Goal: Complete application form

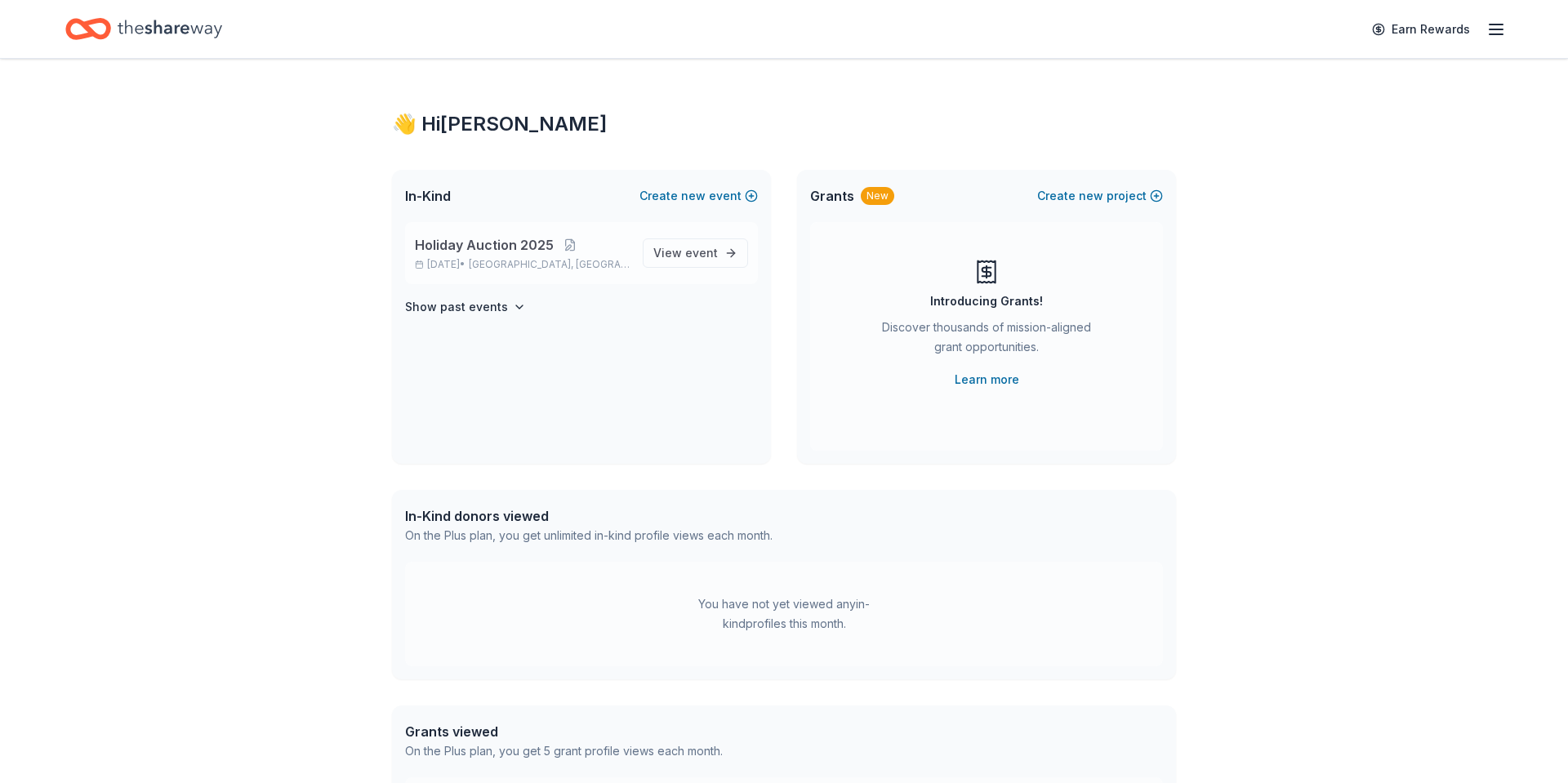
click at [507, 247] on span "Holiday Auction 2025" at bounding box center [484, 245] width 139 height 20
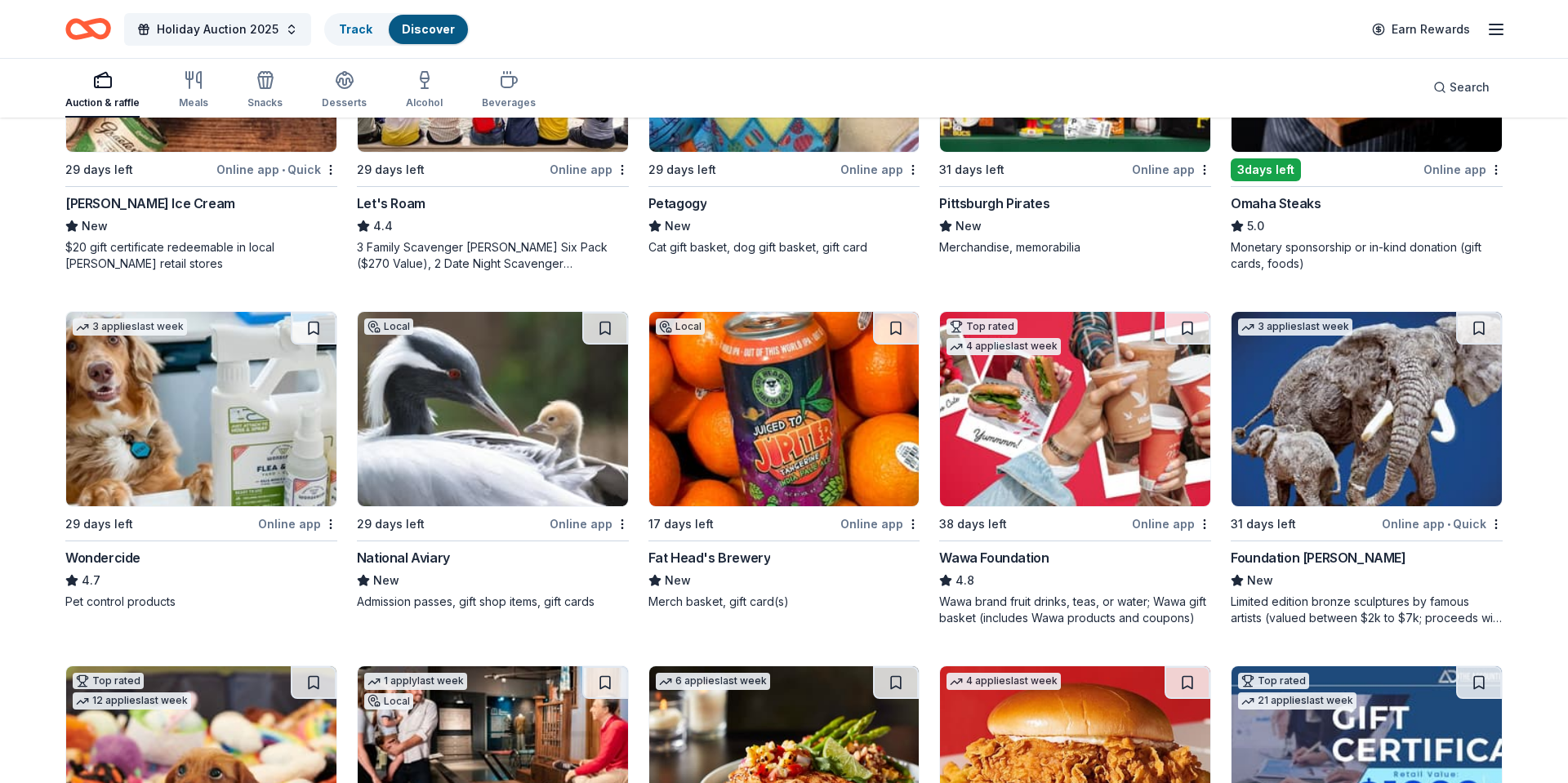
scroll to position [697, 0]
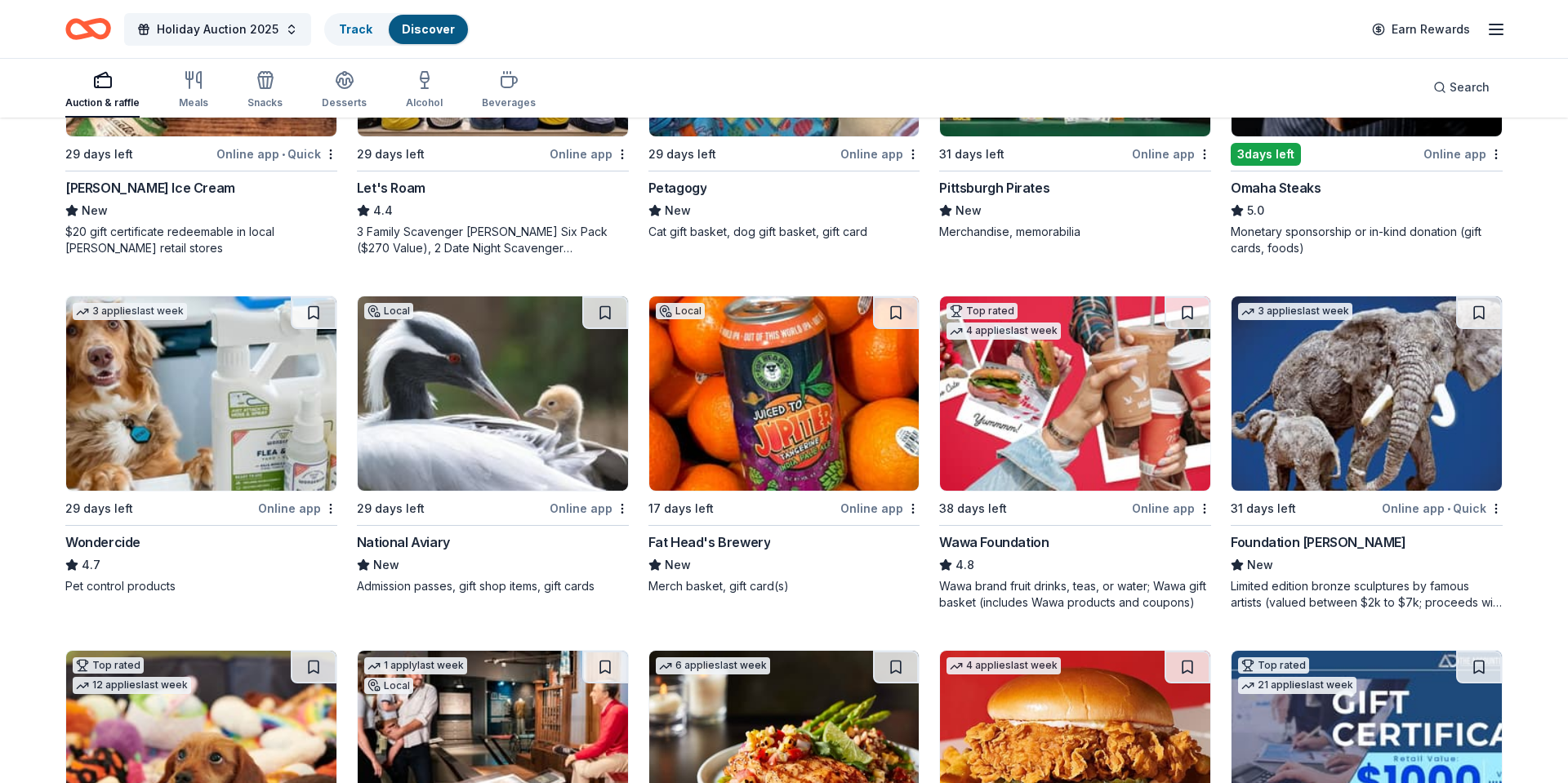
click at [407, 534] on div "National Aviary" at bounding box center [403, 542] width 93 height 20
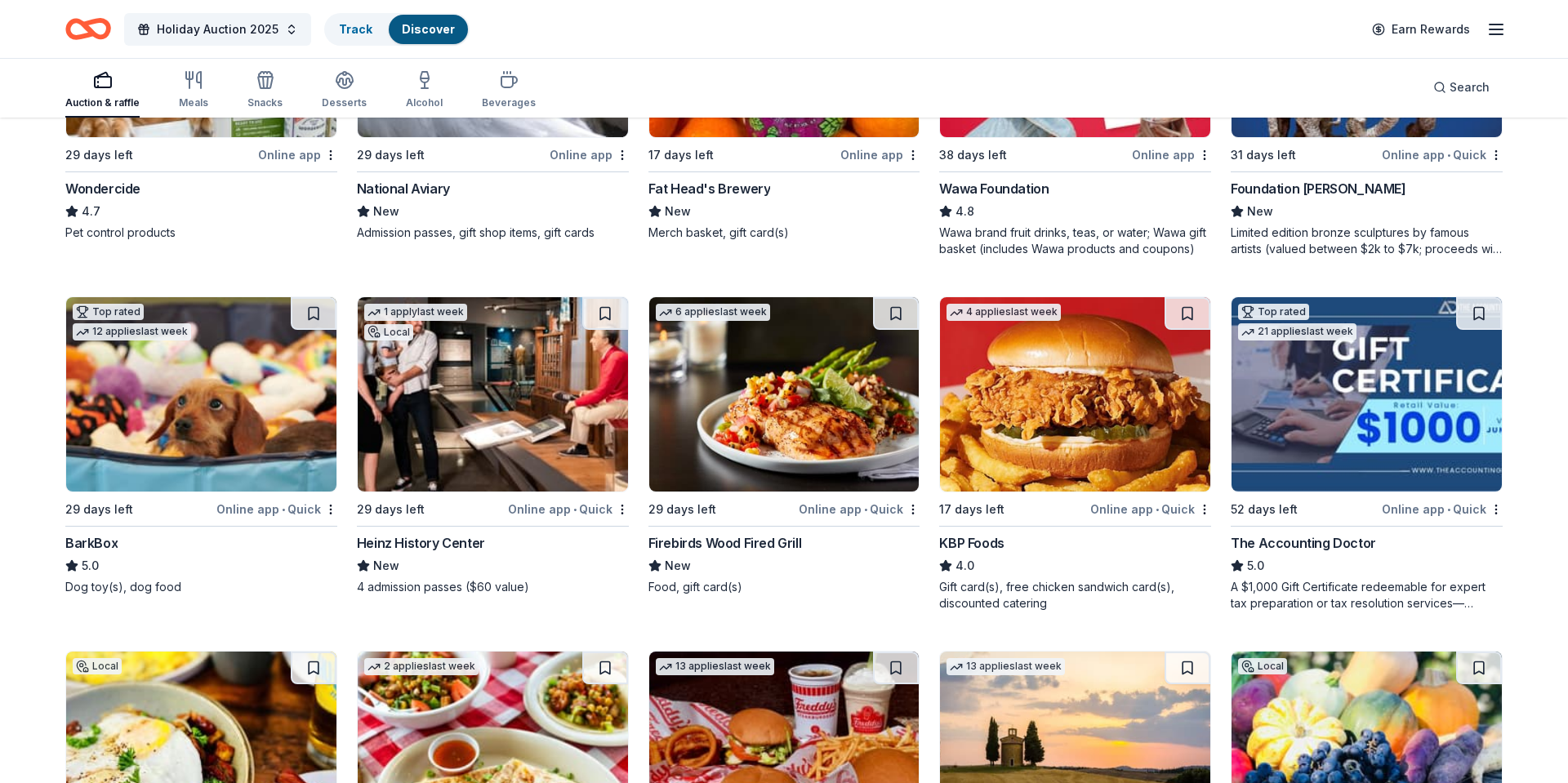
scroll to position [1052, 0]
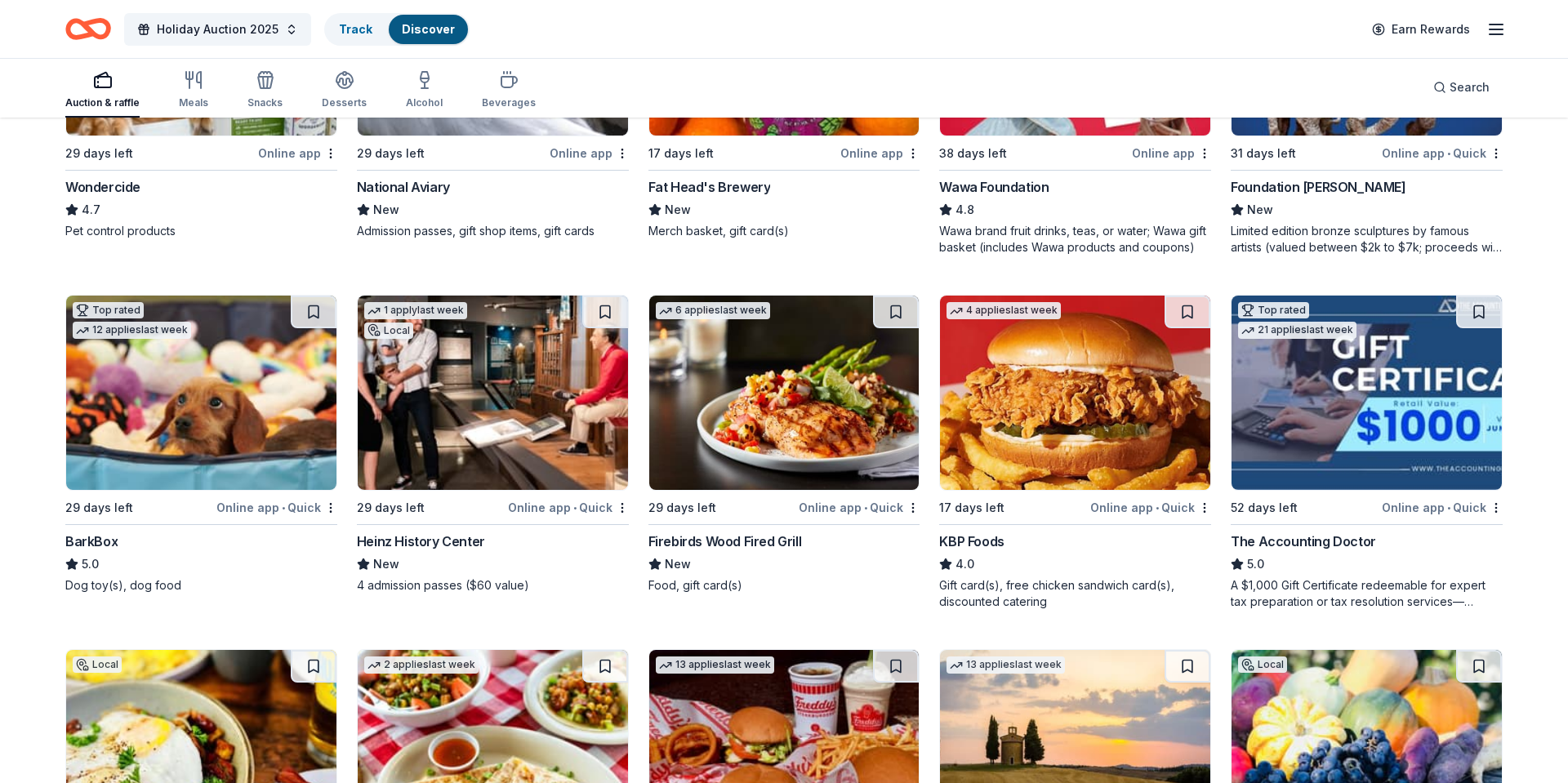
click at [722, 410] on img at bounding box center [785, 393] width 270 height 195
click at [1065, 427] on img at bounding box center [1075, 393] width 270 height 195
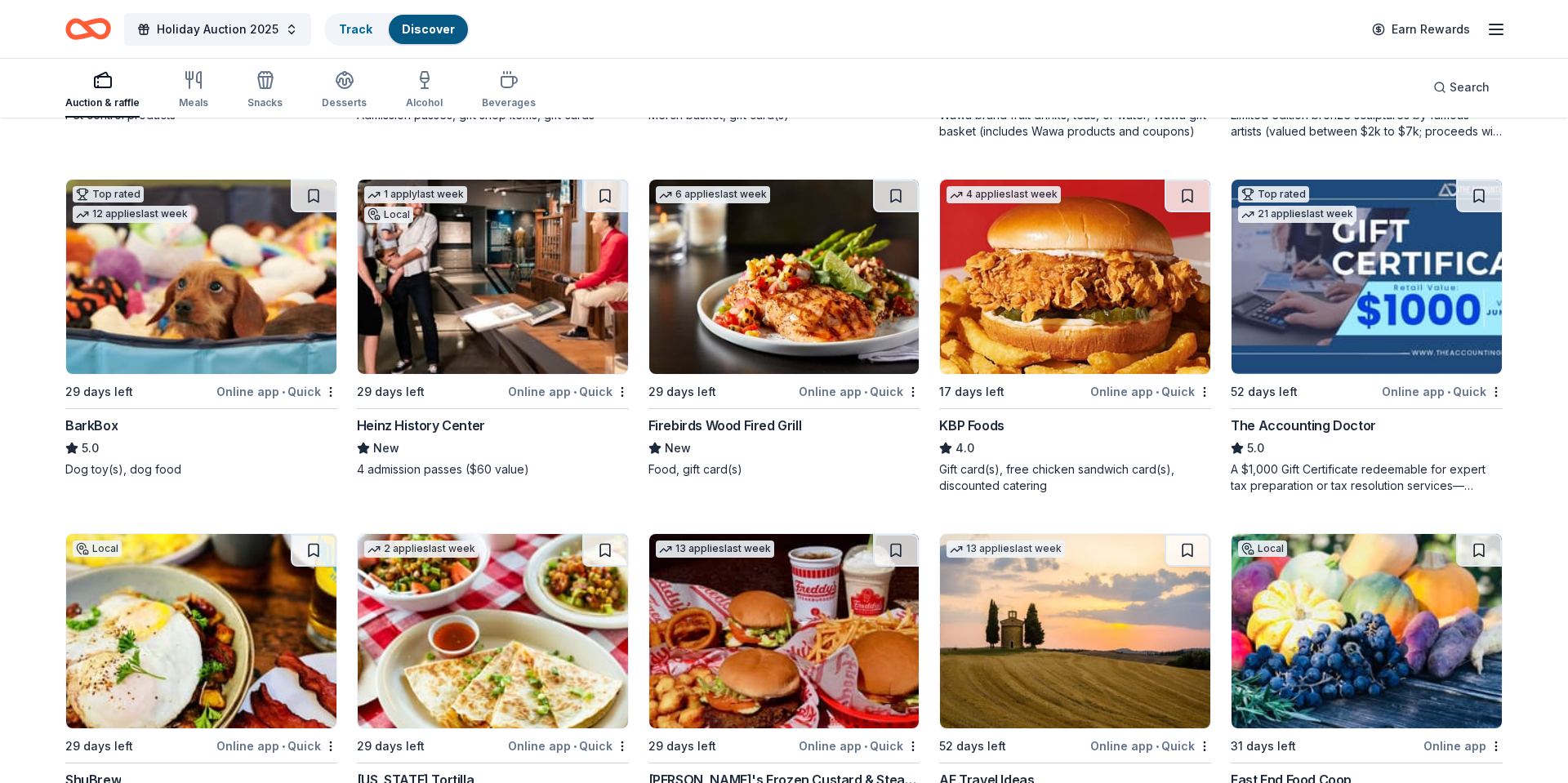
scroll to position [1204, 0]
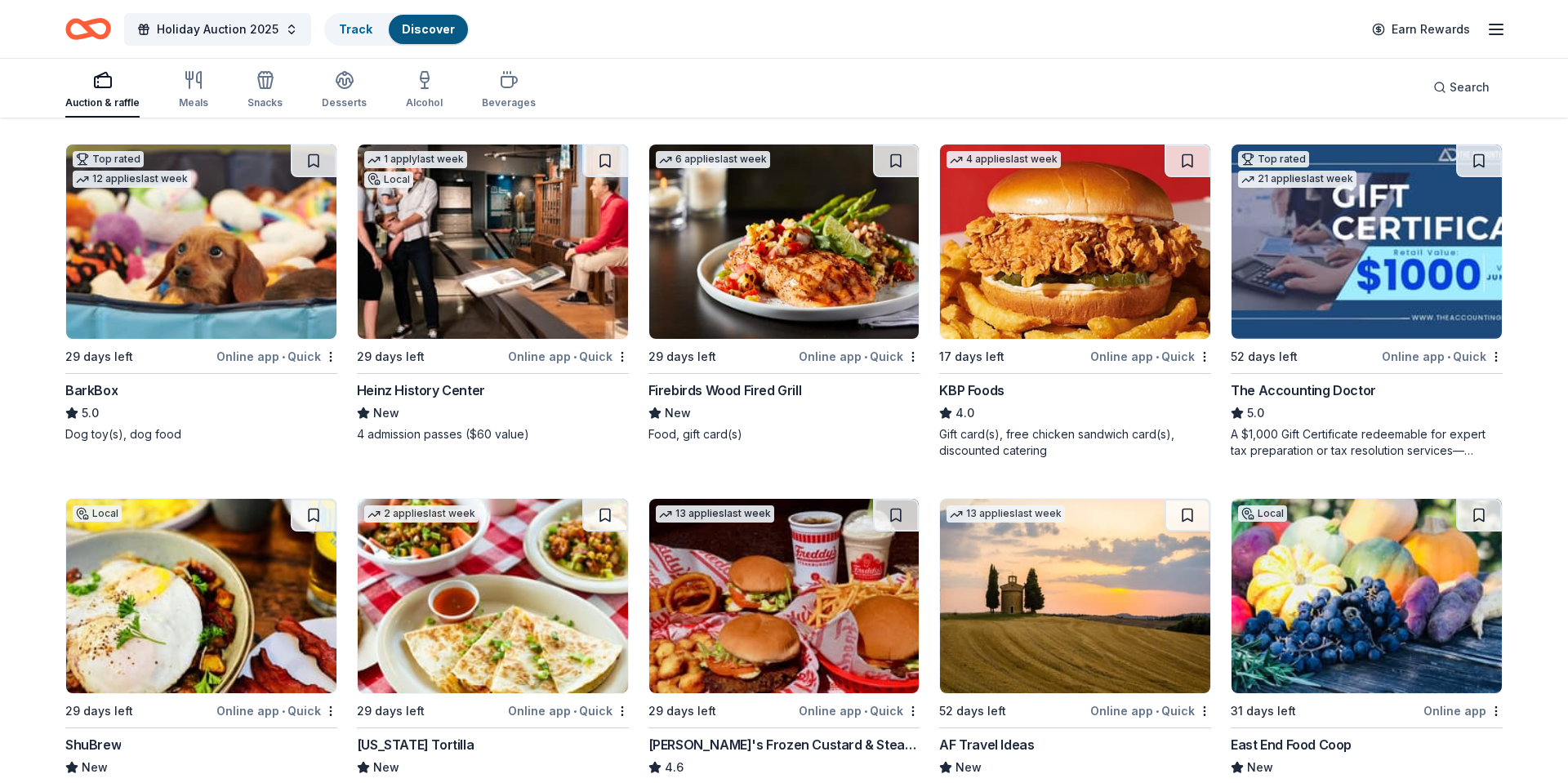
click at [1324, 394] on div "The Accounting Doctor" at bounding box center [1303, 390] width 145 height 20
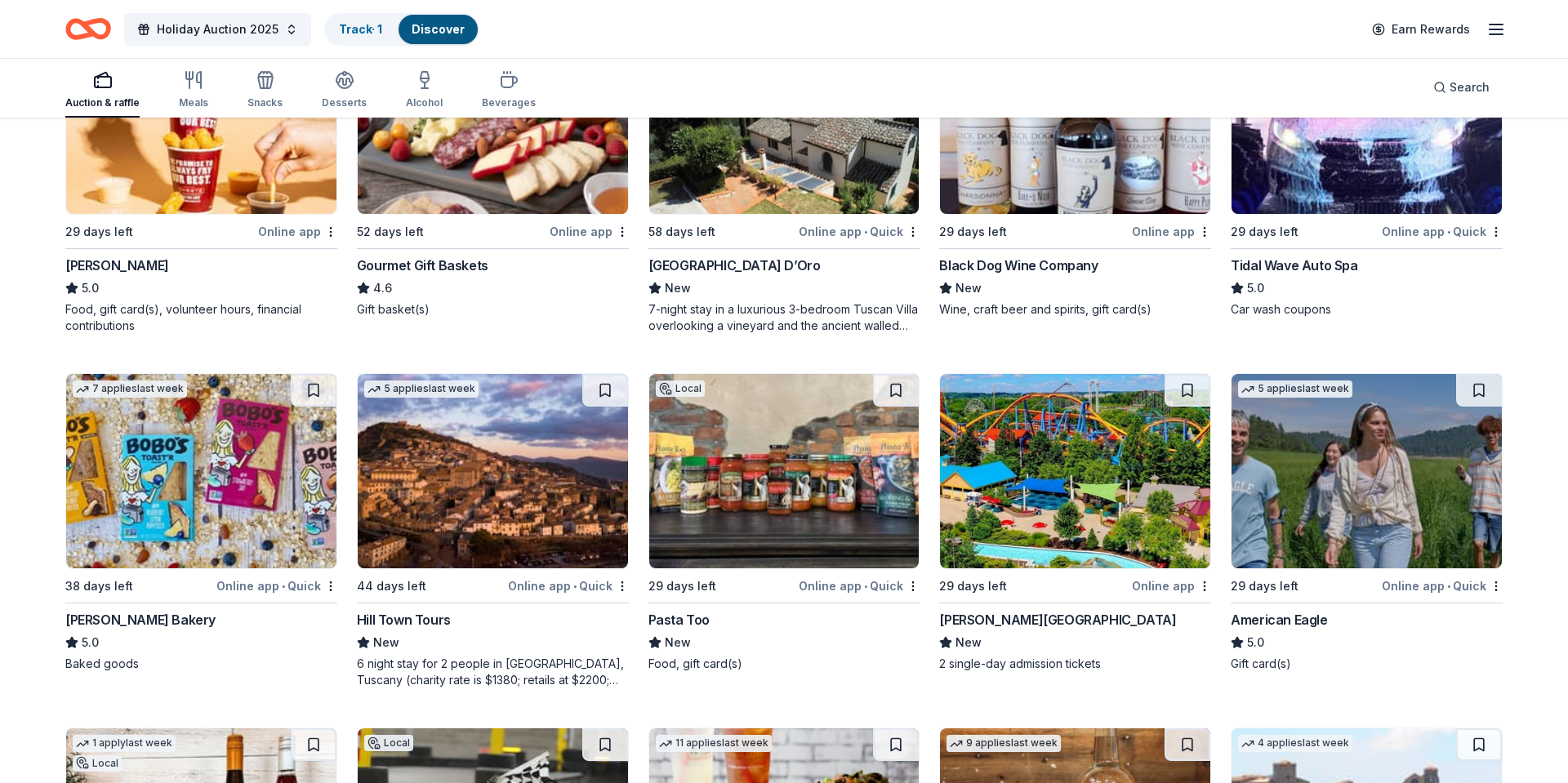
scroll to position [2243, 0]
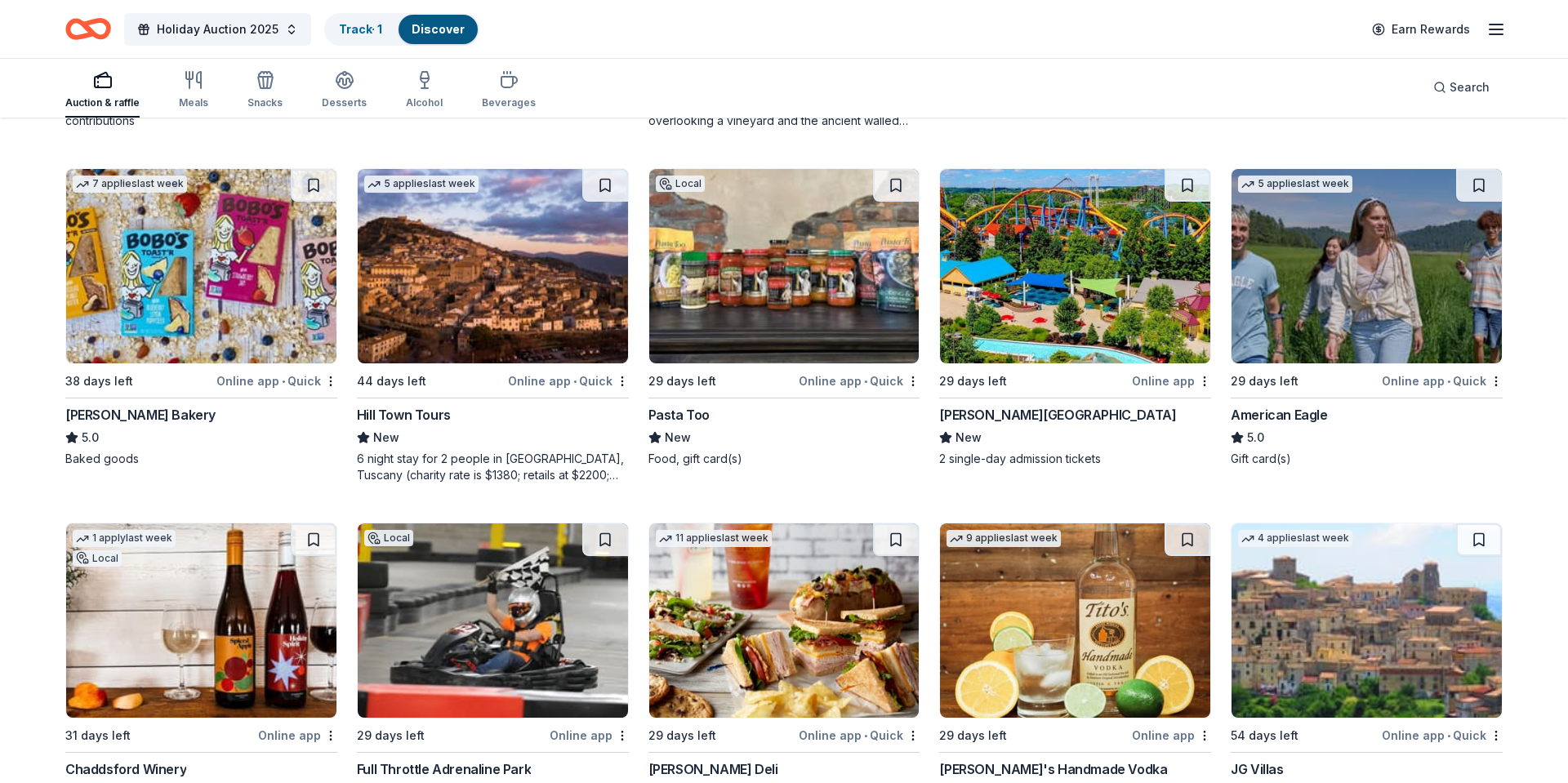
click at [1052, 414] on div "[PERSON_NAME][GEOGRAPHIC_DATA]" at bounding box center [1057, 415] width 237 height 20
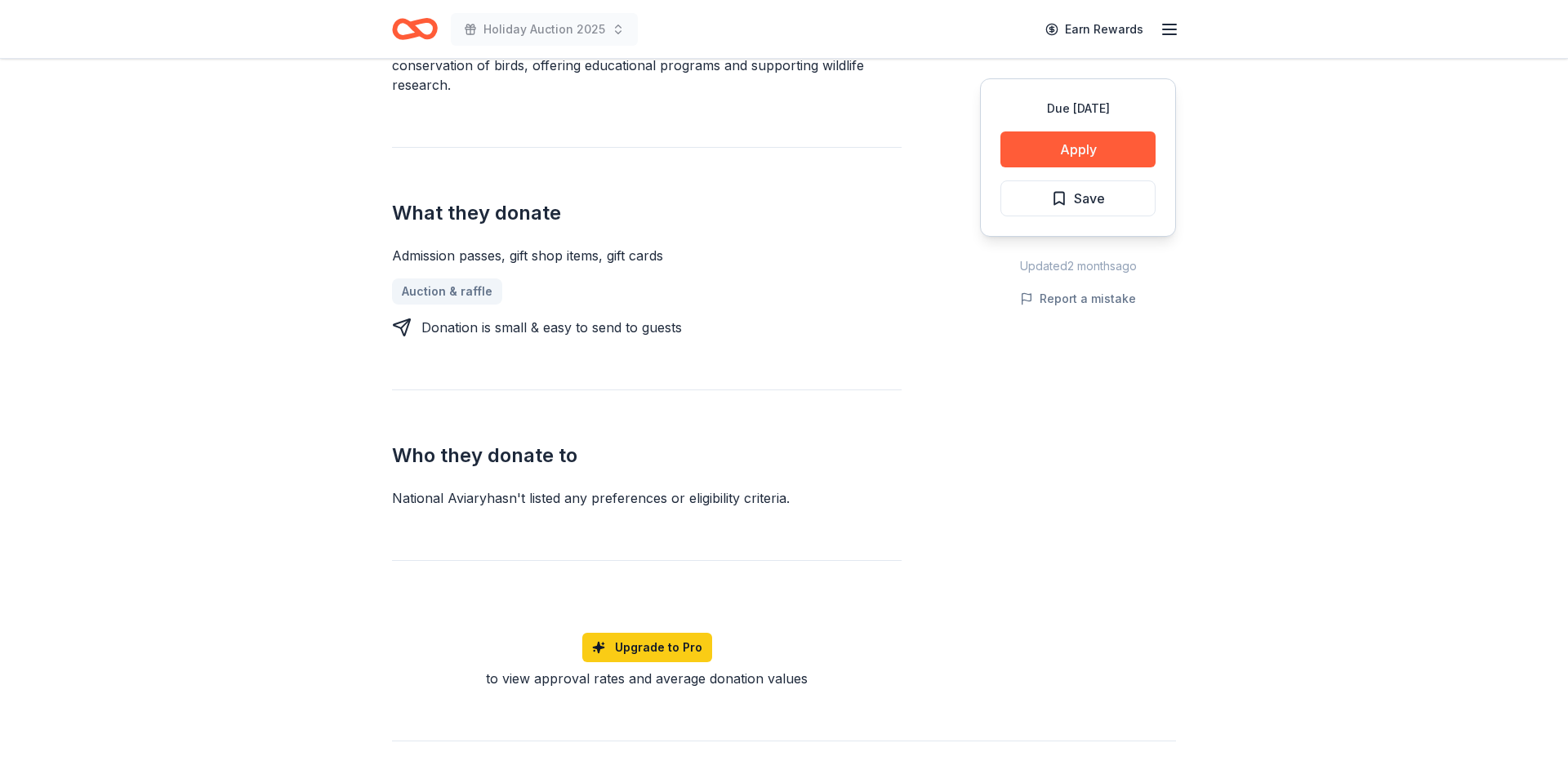
scroll to position [554, 0]
click at [1093, 156] on button "Apply" at bounding box center [1078, 150] width 155 height 36
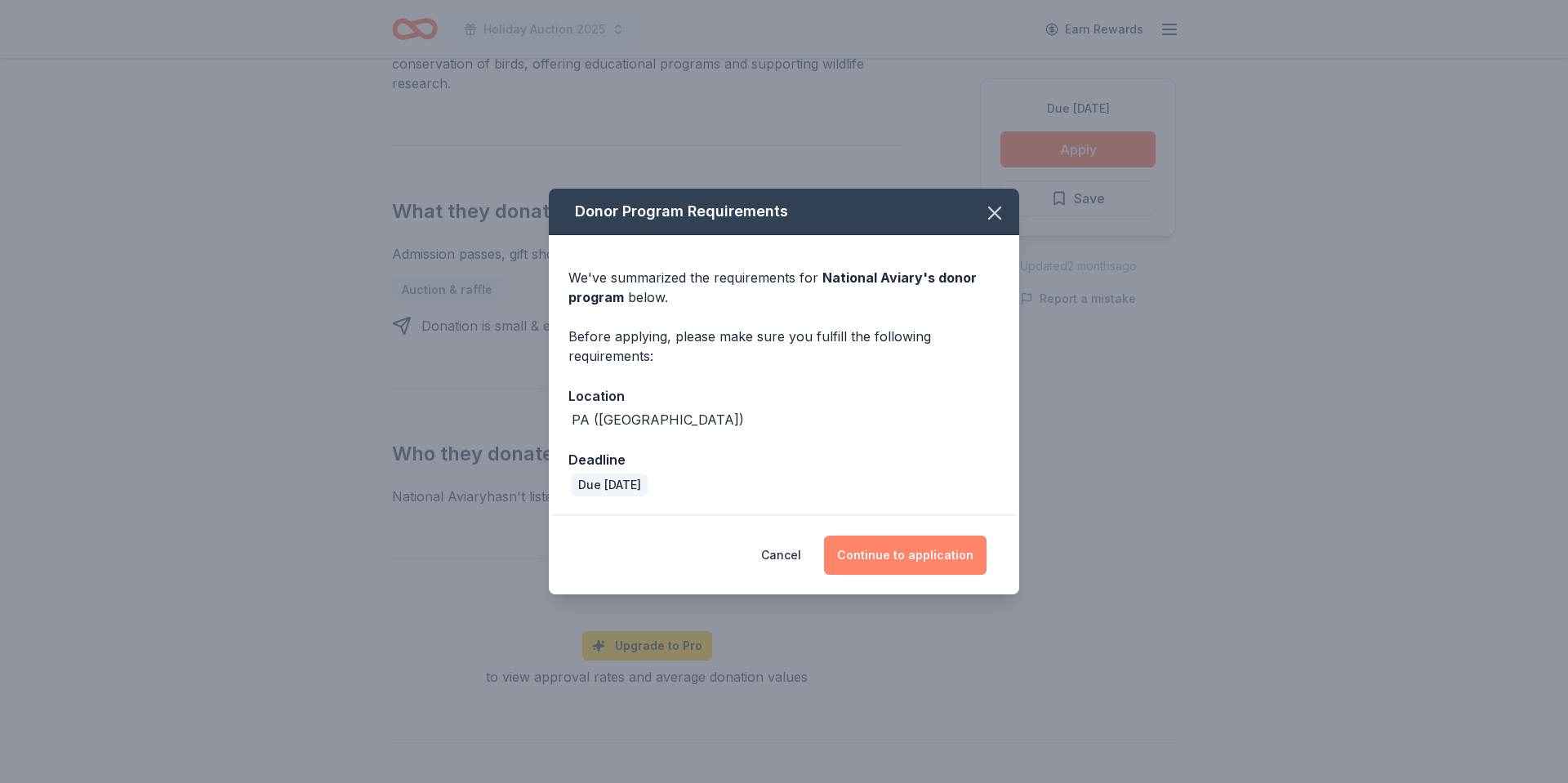
click at [932, 557] on button "Continue to application" at bounding box center [906, 556] width 162 height 40
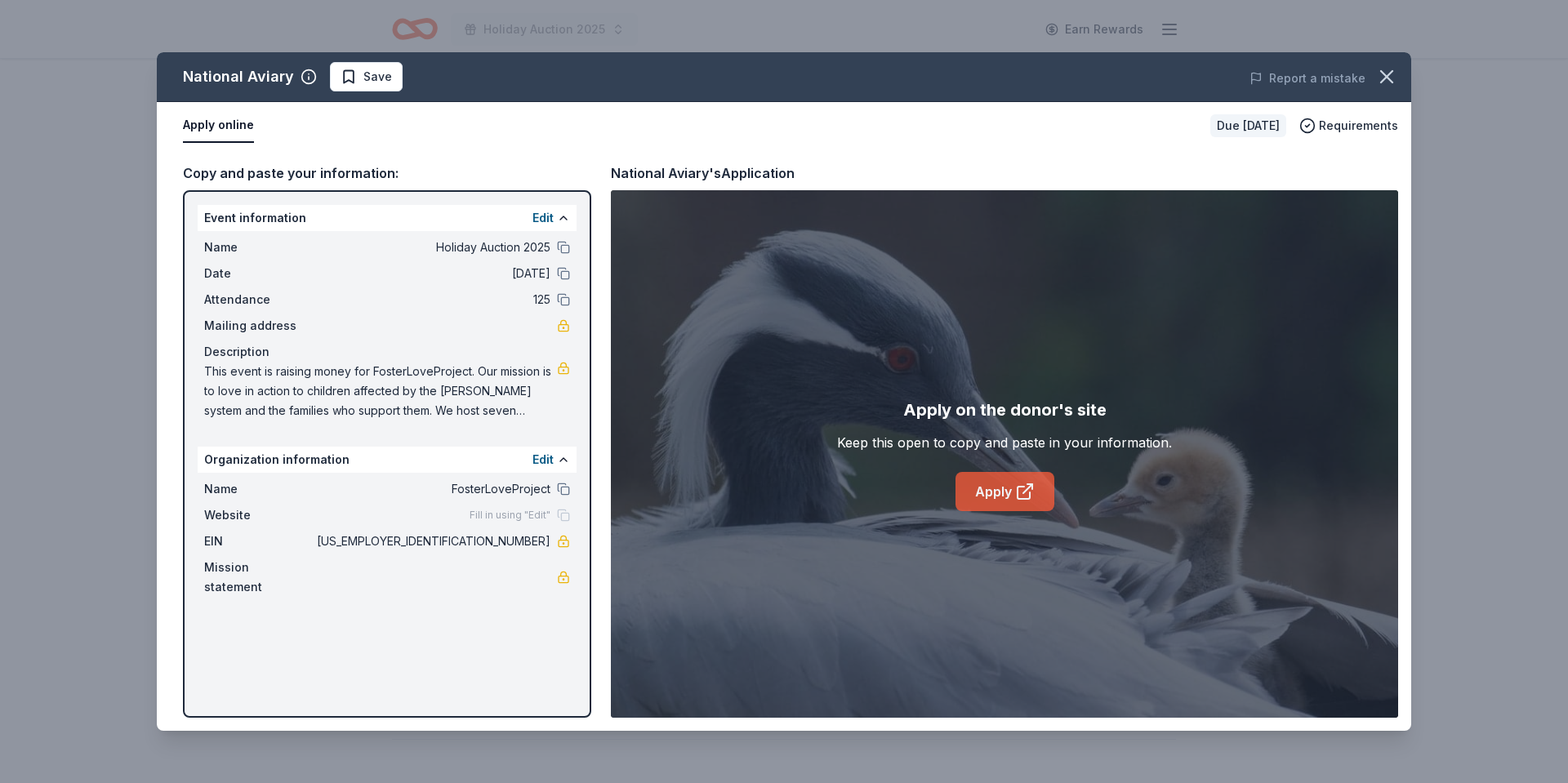
click at [990, 484] on link "Apply" at bounding box center [1006, 492] width 99 height 40
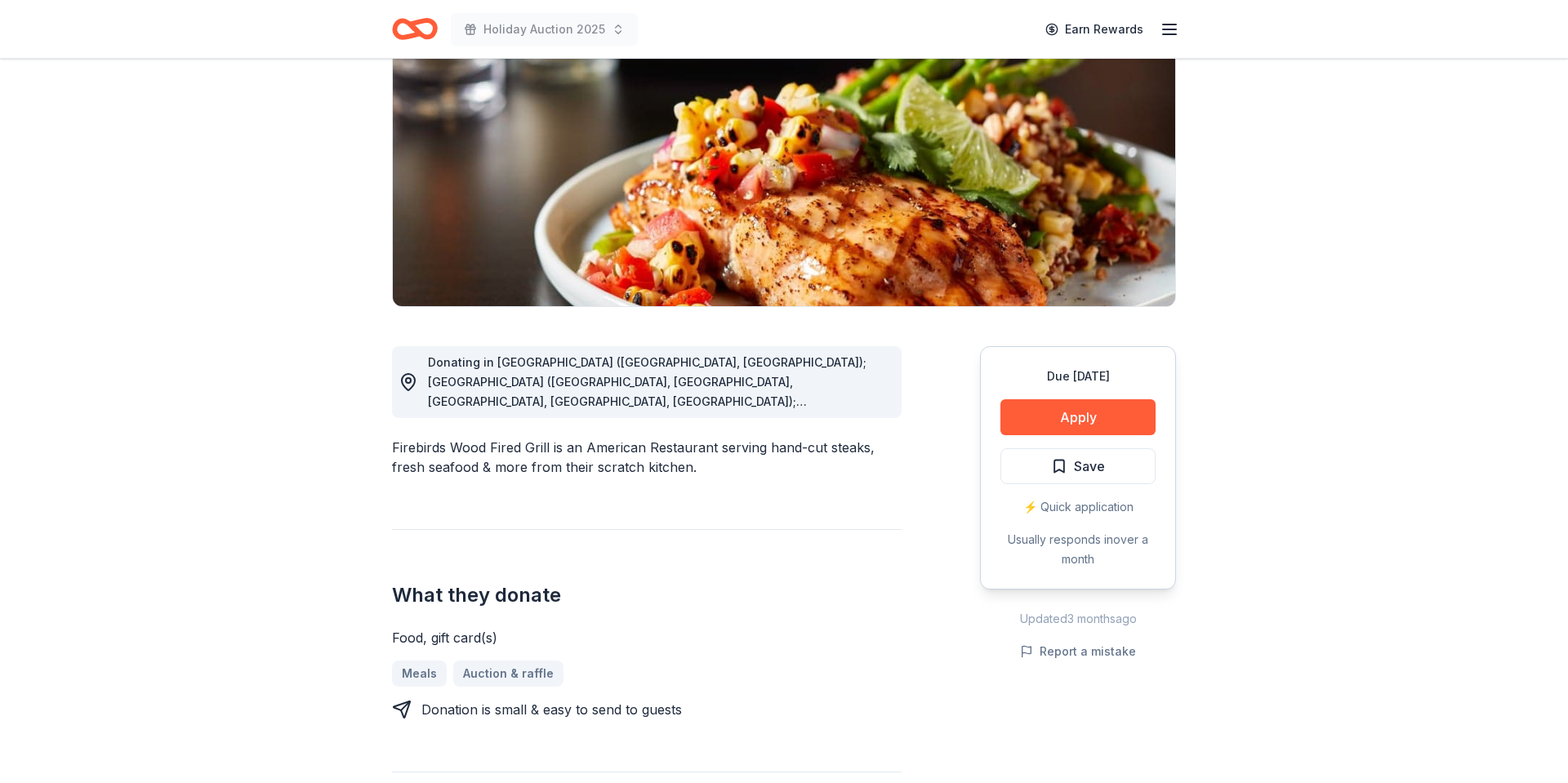
scroll to position [190, 0]
click at [725, 379] on span "Donating in AL (Birmingham, Montgomery); AZ (Chandler, Gilbert, Phoenix, Surpri…" at bounding box center [647, 605] width 439 height 504
click at [867, 399] on span "Donating in AL (Birmingham, Montgomery); AZ (Chandler, Gilbert, Phoenix, Surpri…" at bounding box center [647, 605] width 439 height 504
drag, startPoint x: 409, startPoint y: 372, endPoint x: 415, endPoint y: 380, distance: 10.0
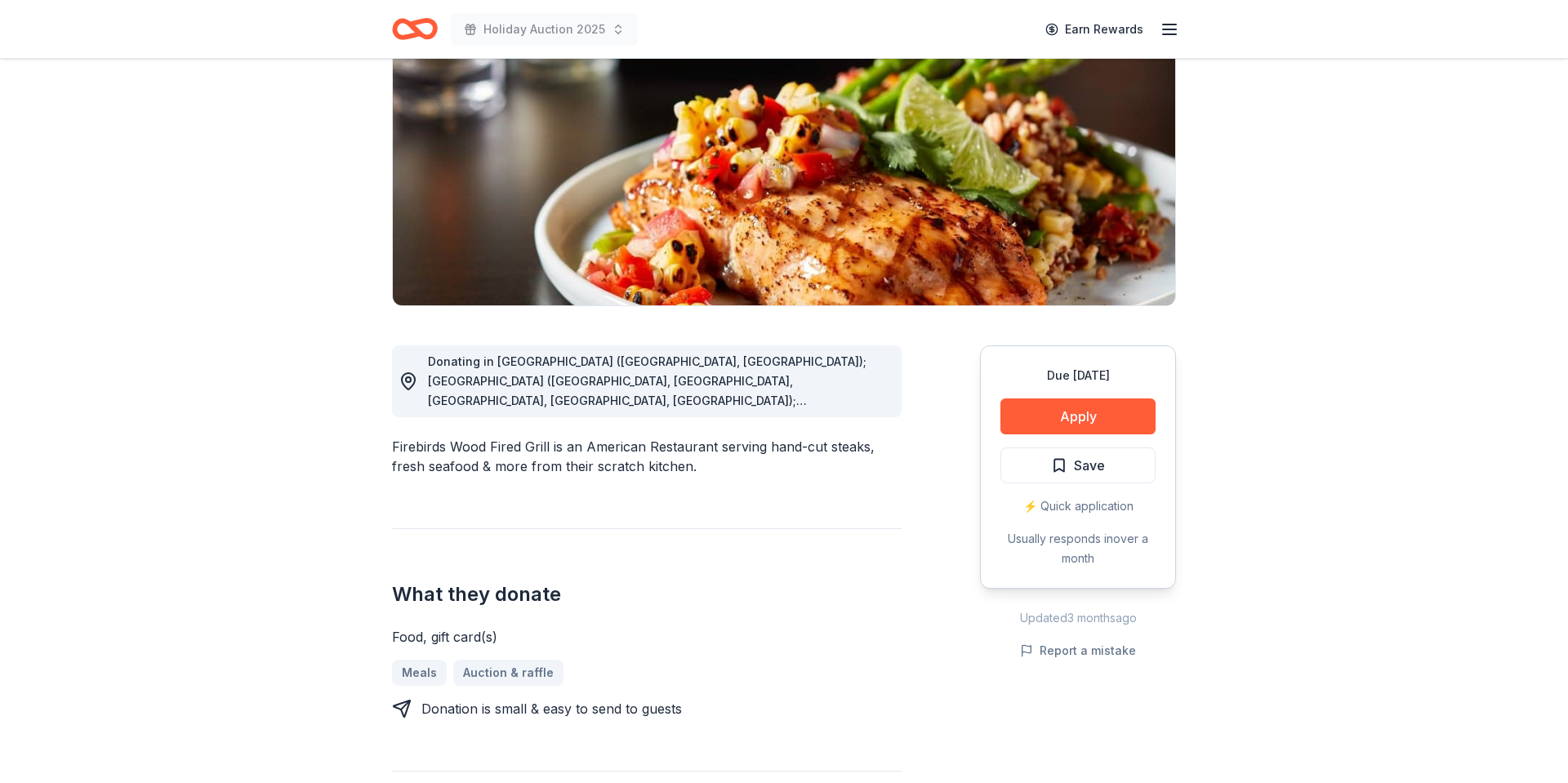
click at [409, 373] on icon at bounding box center [408, 381] width 14 height 16
click at [629, 371] on div "Donating in AL (Birmingham, Montgomery); AZ (Chandler, Gilbert, Phoenix, Surpri…" at bounding box center [658, 381] width 460 height 59
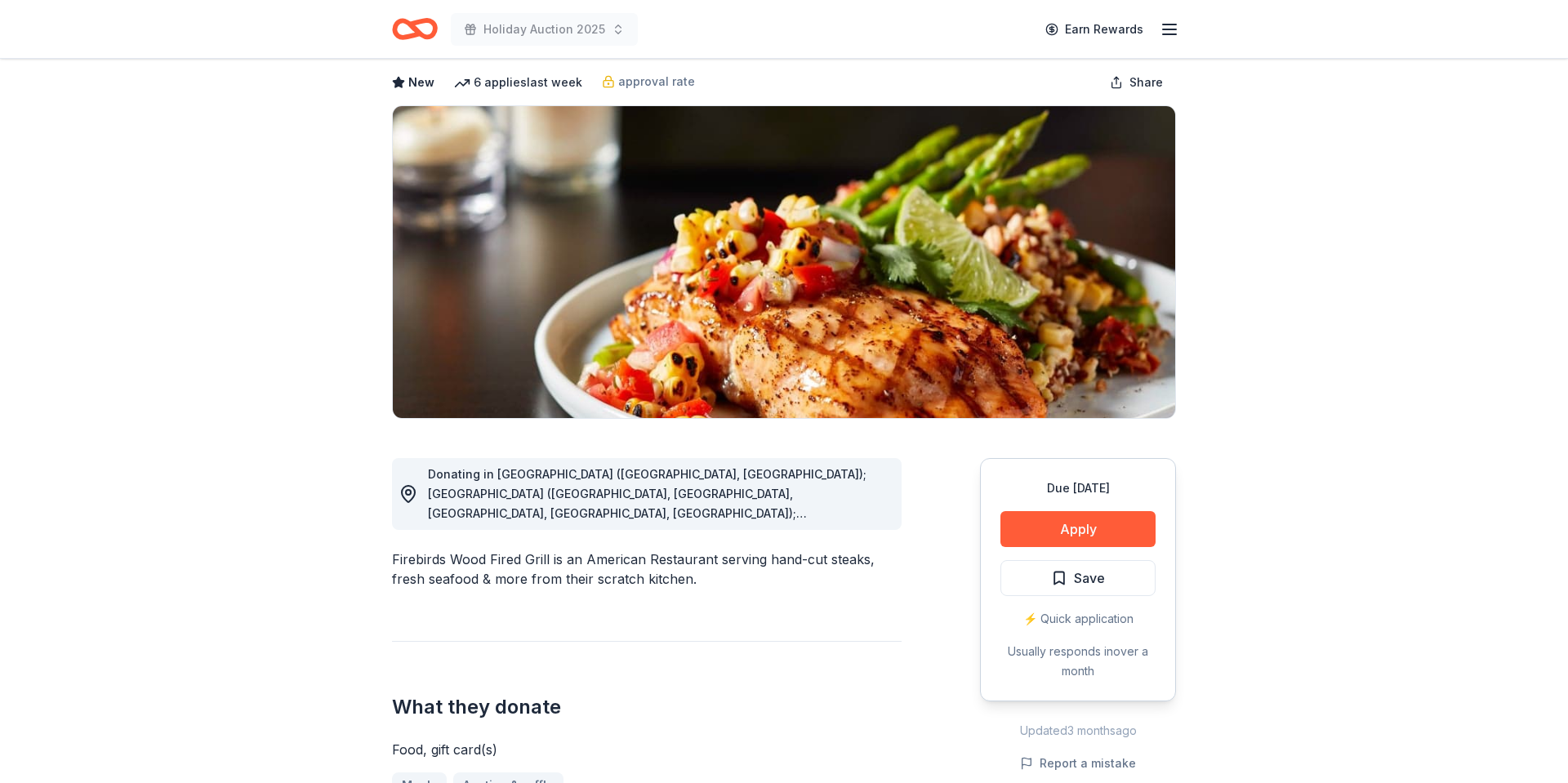
scroll to position [80, 0]
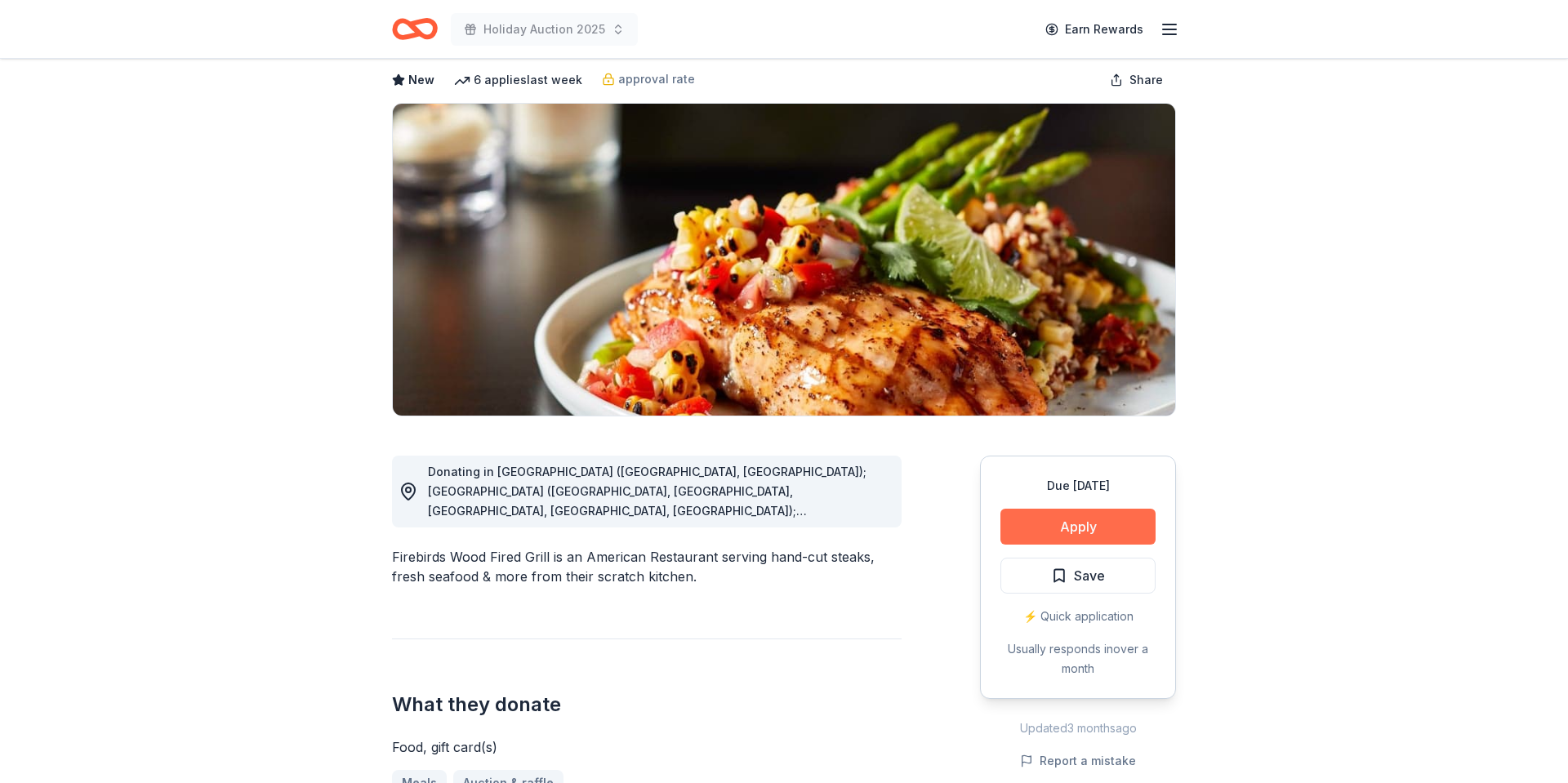
click at [1079, 533] on button "Apply" at bounding box center [1078, 527] width 155 height 36
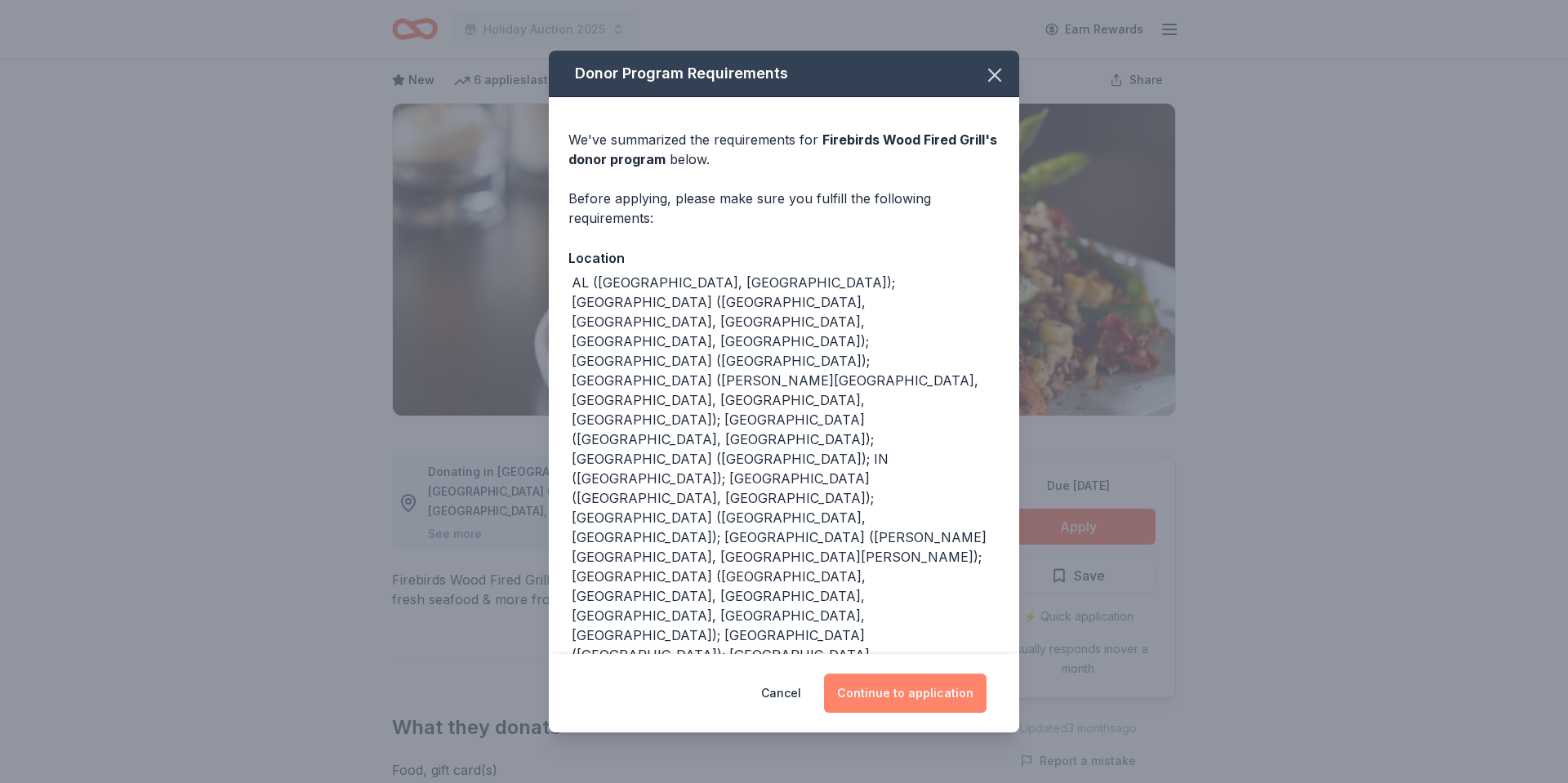
click at [899, 674] on button "Continue to application" at bounding box center [906, 694] width 162 height 40
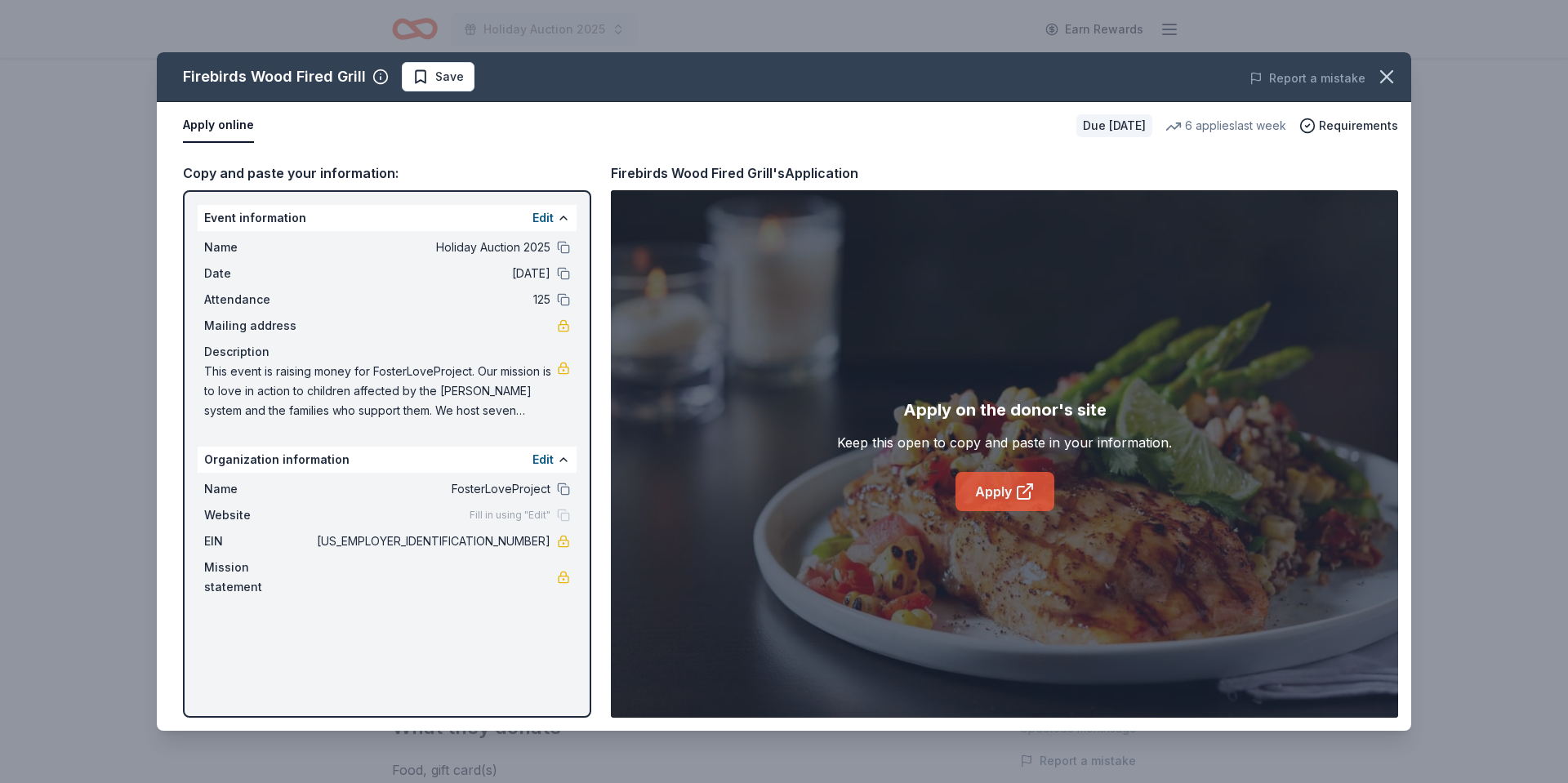
click at [994, 507] on link "Apply" at bounding box center [1006, 492] width 99 height 40
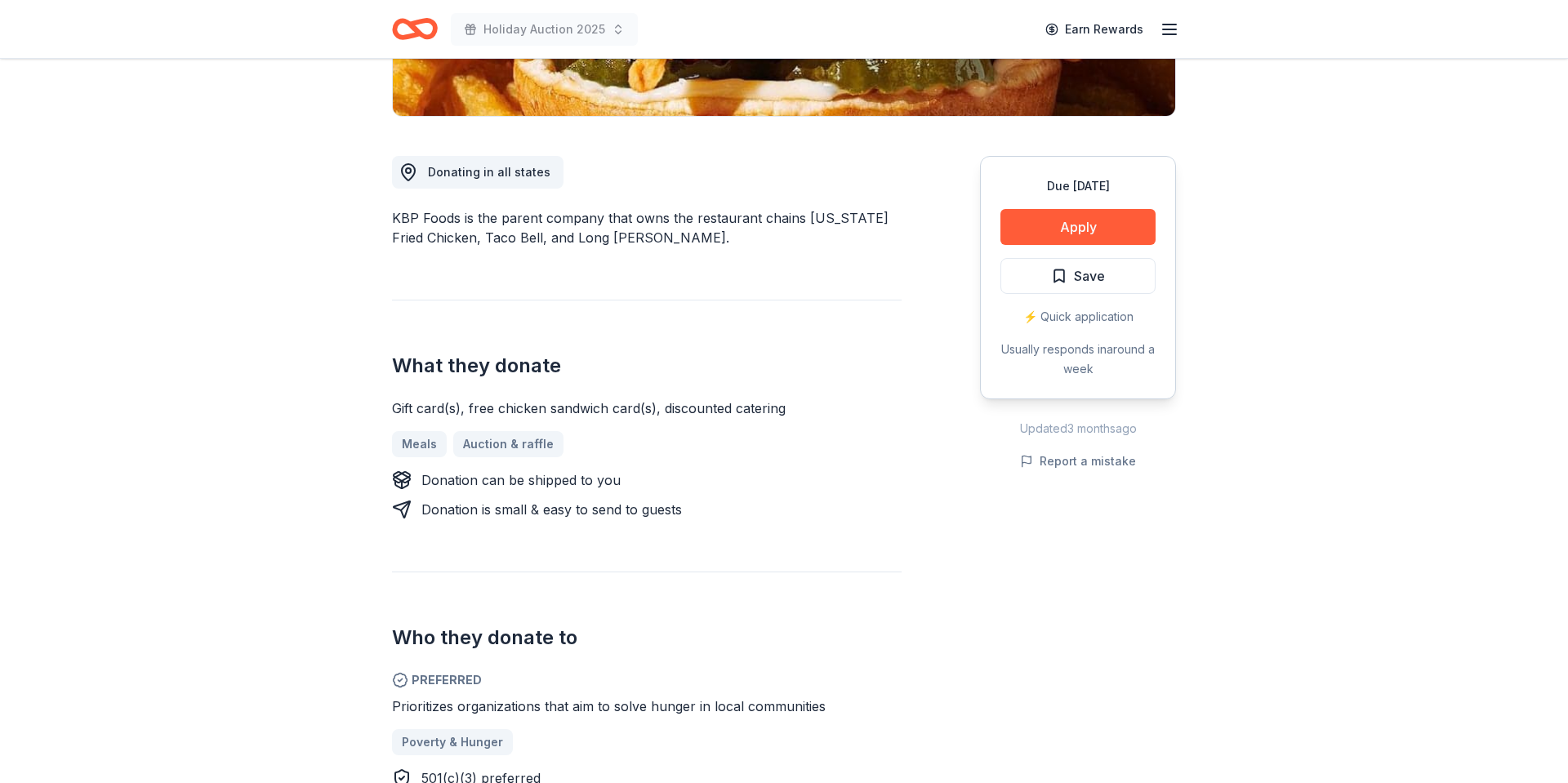
scroll to position [379, 0]
click at [1089, 214] on button "Apply" at bounding box center [1078, 228] width 155 height 36
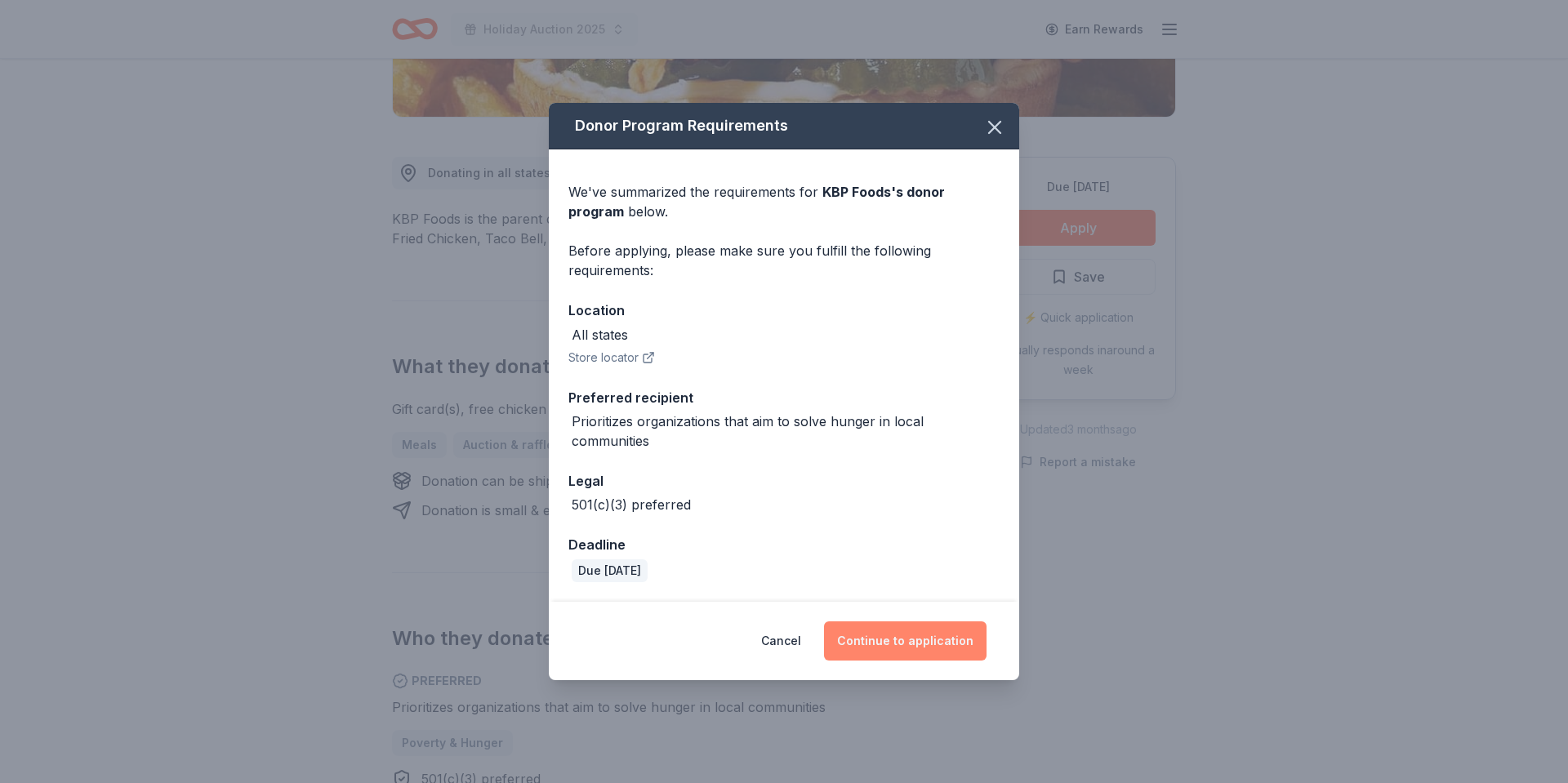
click at [925, 647] on button "Continue to application" at bounding box center [906, 642] width 162 height 40
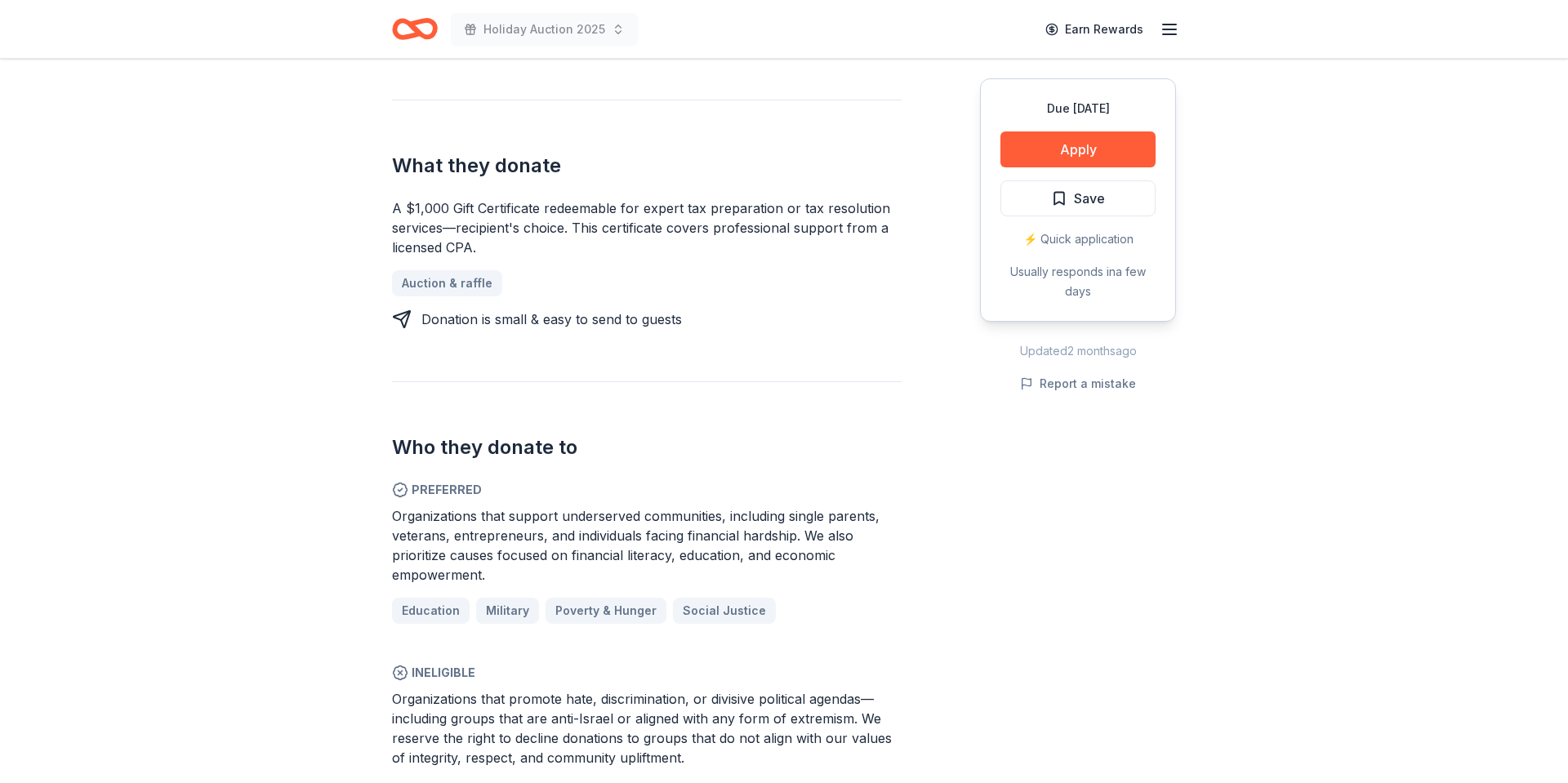
scroll to position [469, 0]
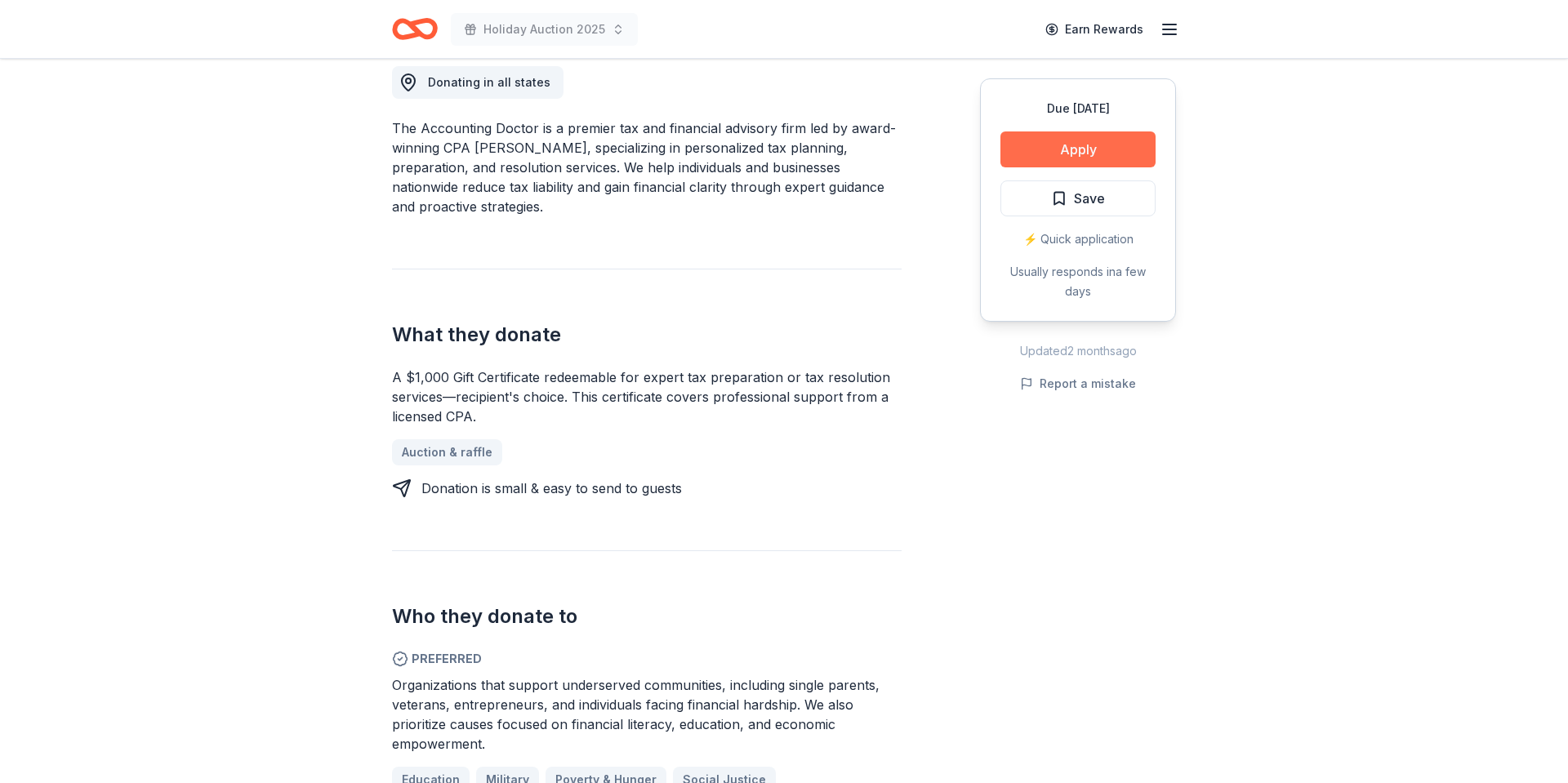
click at [1101, 151] on button "Apply" at bounding box center [1078, 150] width 155 height 36
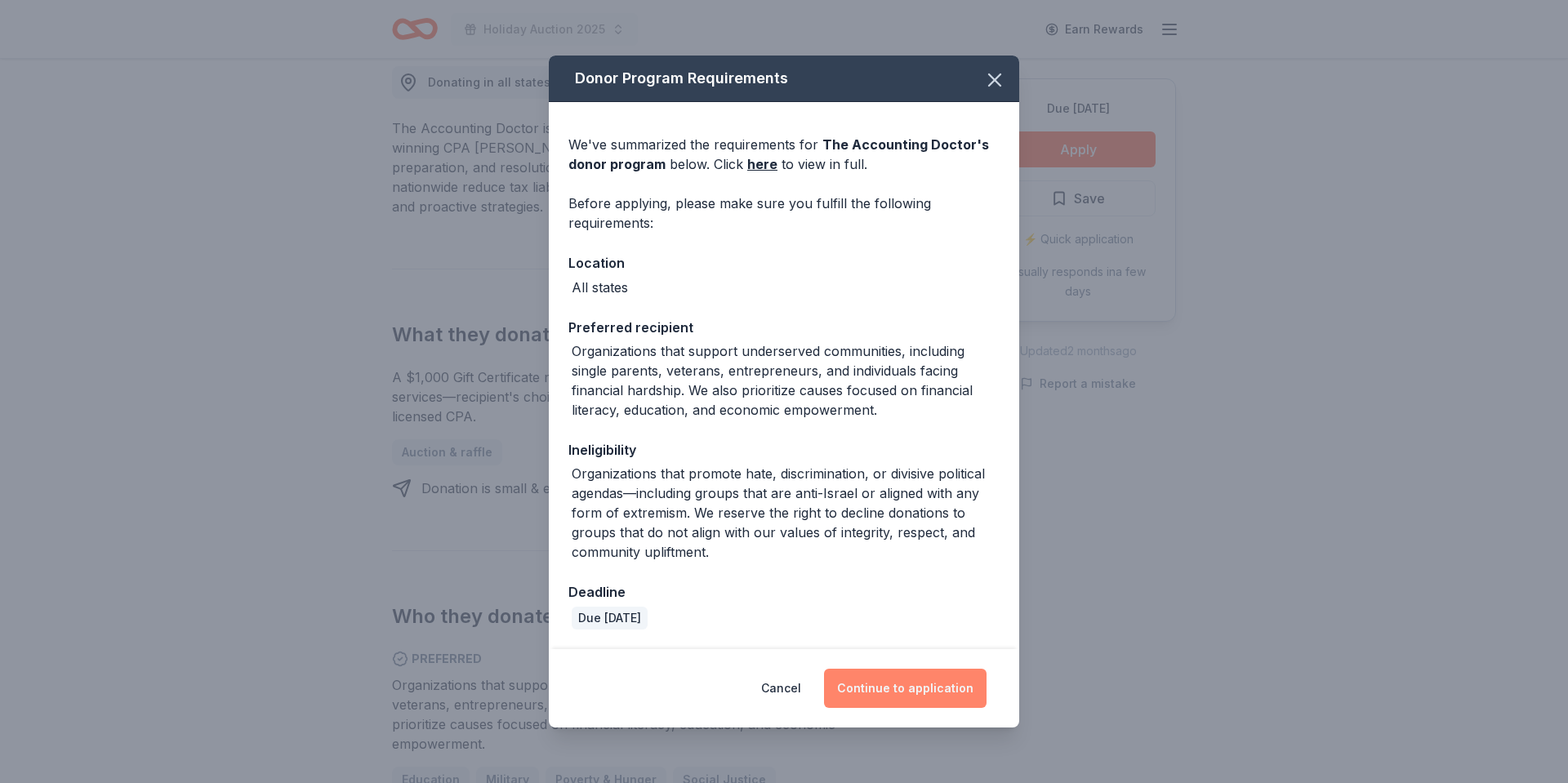
click at [918, 692] on button "Continue to application" at bounding box center [906, 688] width 162 height 40
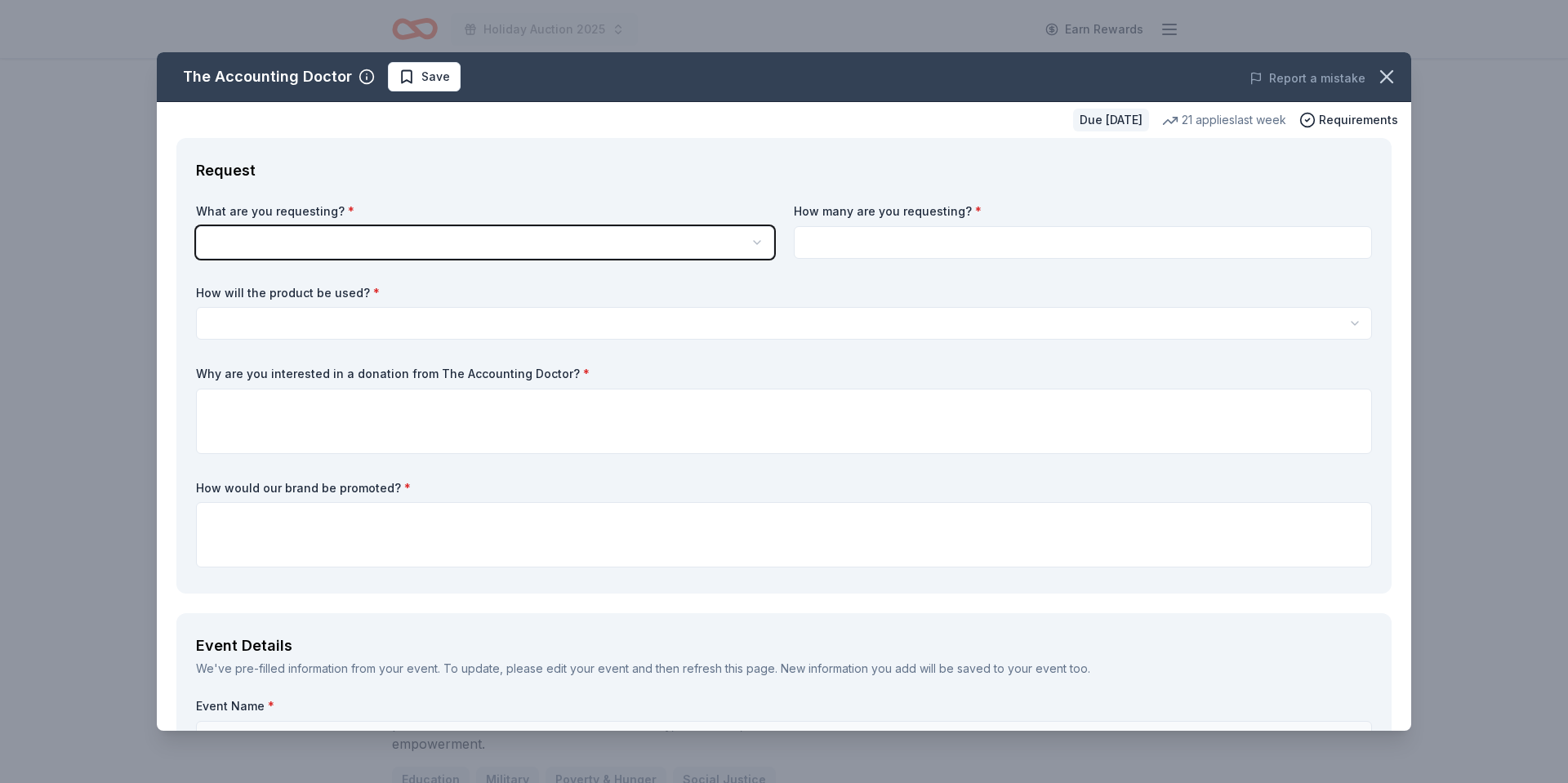
scroll to position [0, 0]
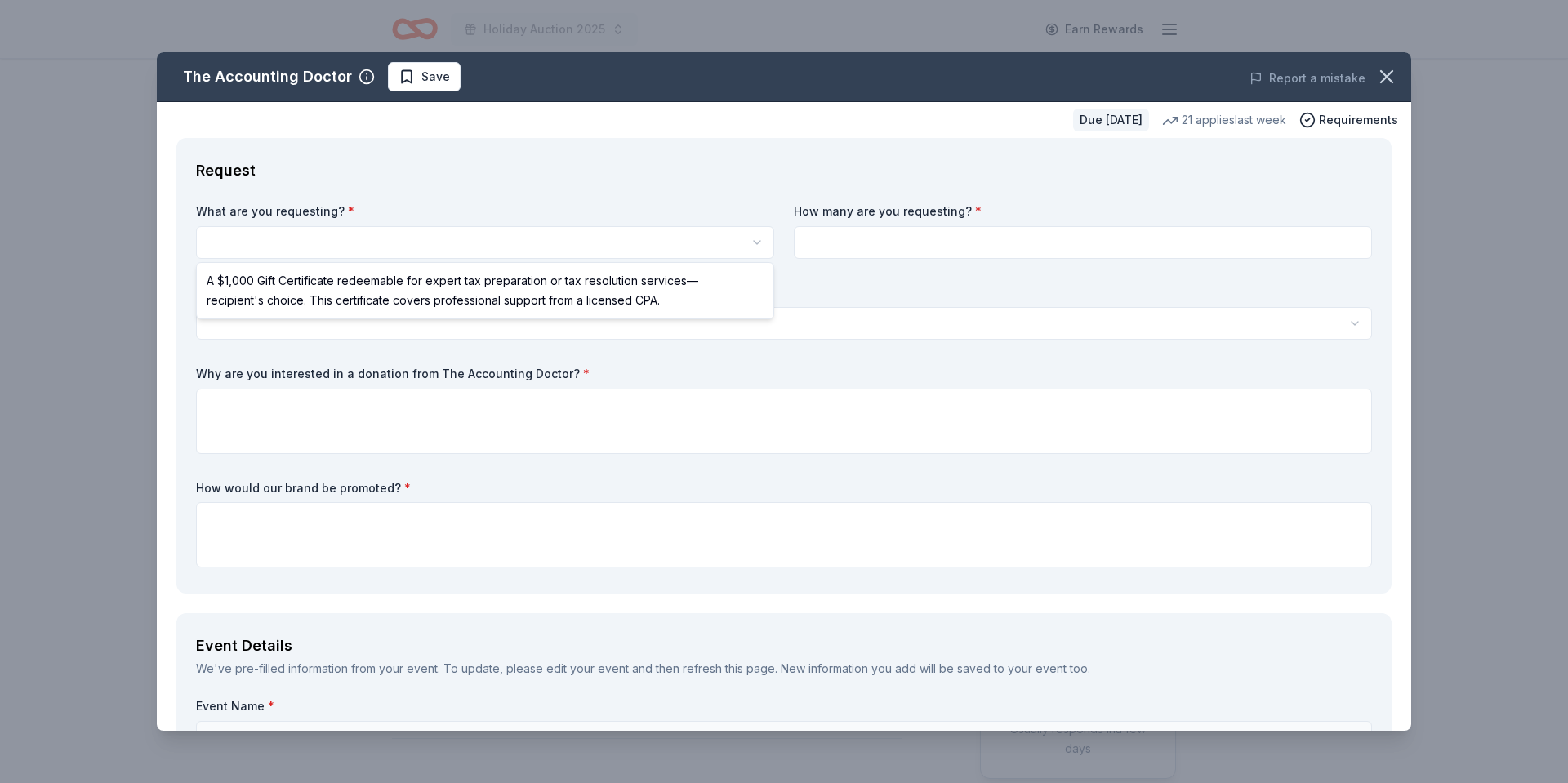
click at [754, 243] on html "Holiday Auction 2025 Earn Rewards Due [DATE] Share The Accounting Doctor 5.0 • …" at bounding box center [784, 391] width 1568 height 783
select select "A $1,000 Gift Certificate redeemable for expert tax preparation or tax resoluti…"
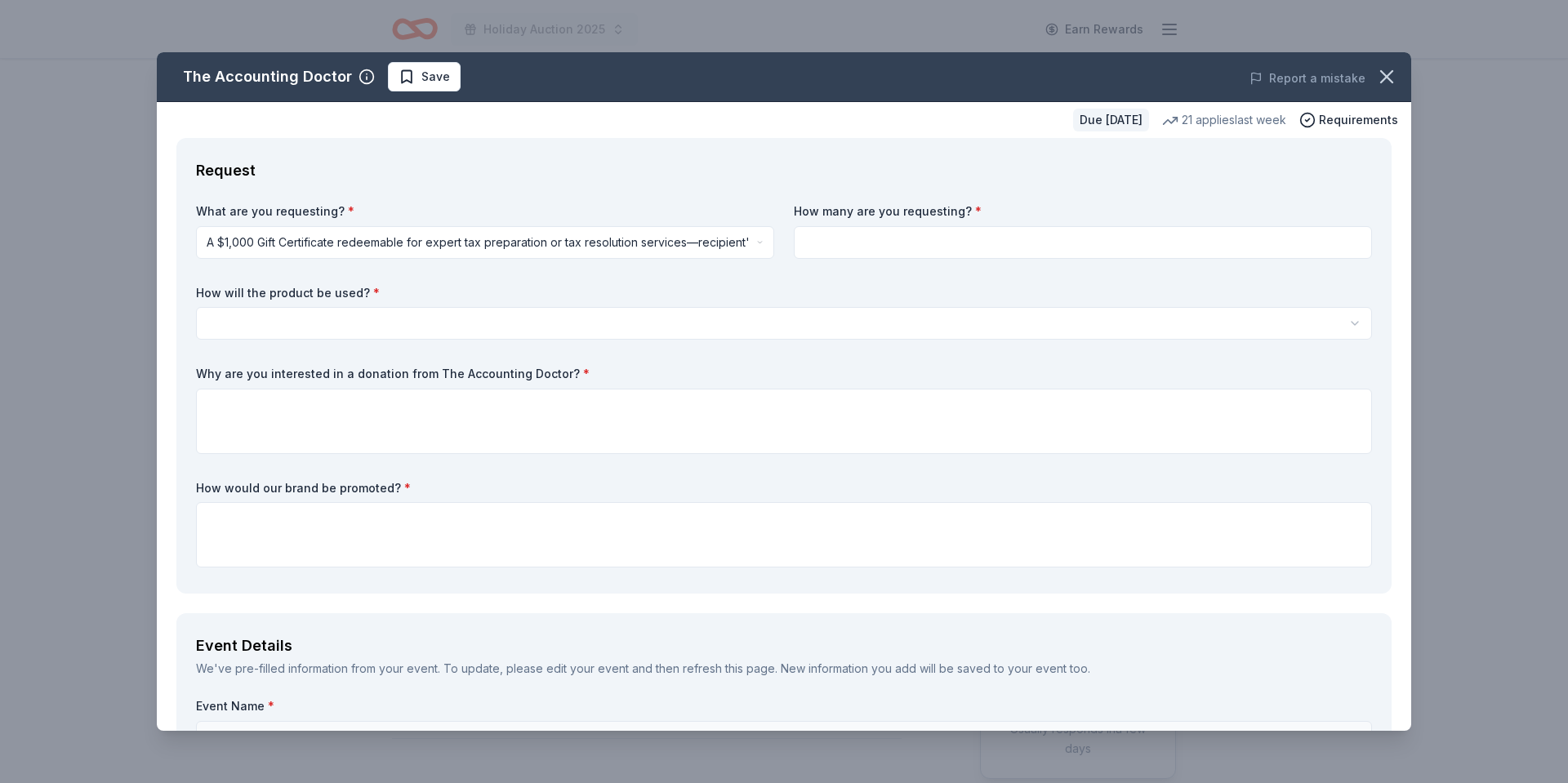
click at [863, 244] on input at bounding box center [1083, 242] width 579 height 32
type input "1"
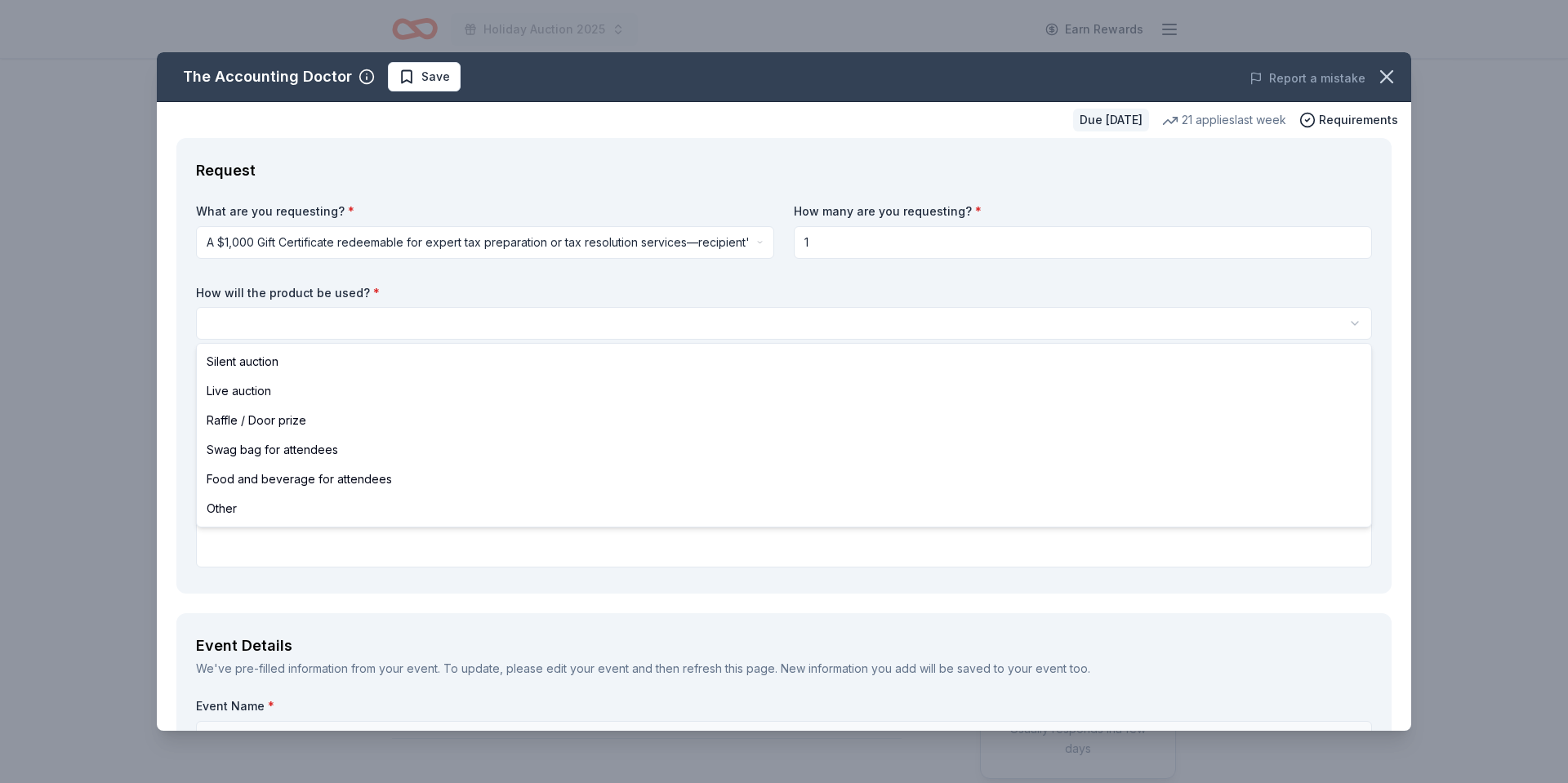
click at [543, 312] on html "Holiday Auction 2025 Earn Rewards Due [DATE] Share The Accounting Doctor 5.0 • …" at bounding box center [784, 391] width 1568 height 783
select select "silentAuction"
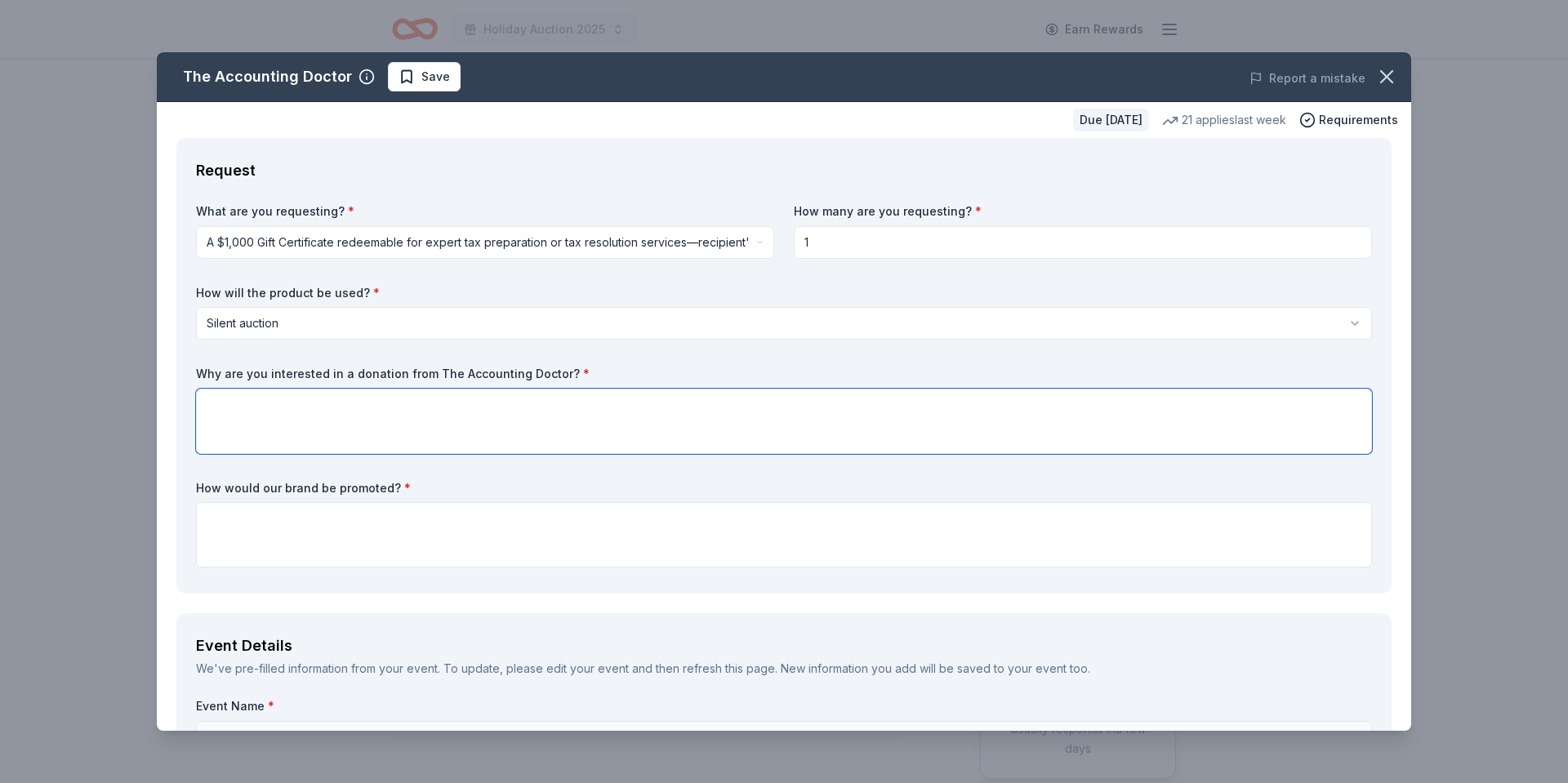
click at [490, 414] on textarea at bounding box center [784, 421] width 1176 height 66
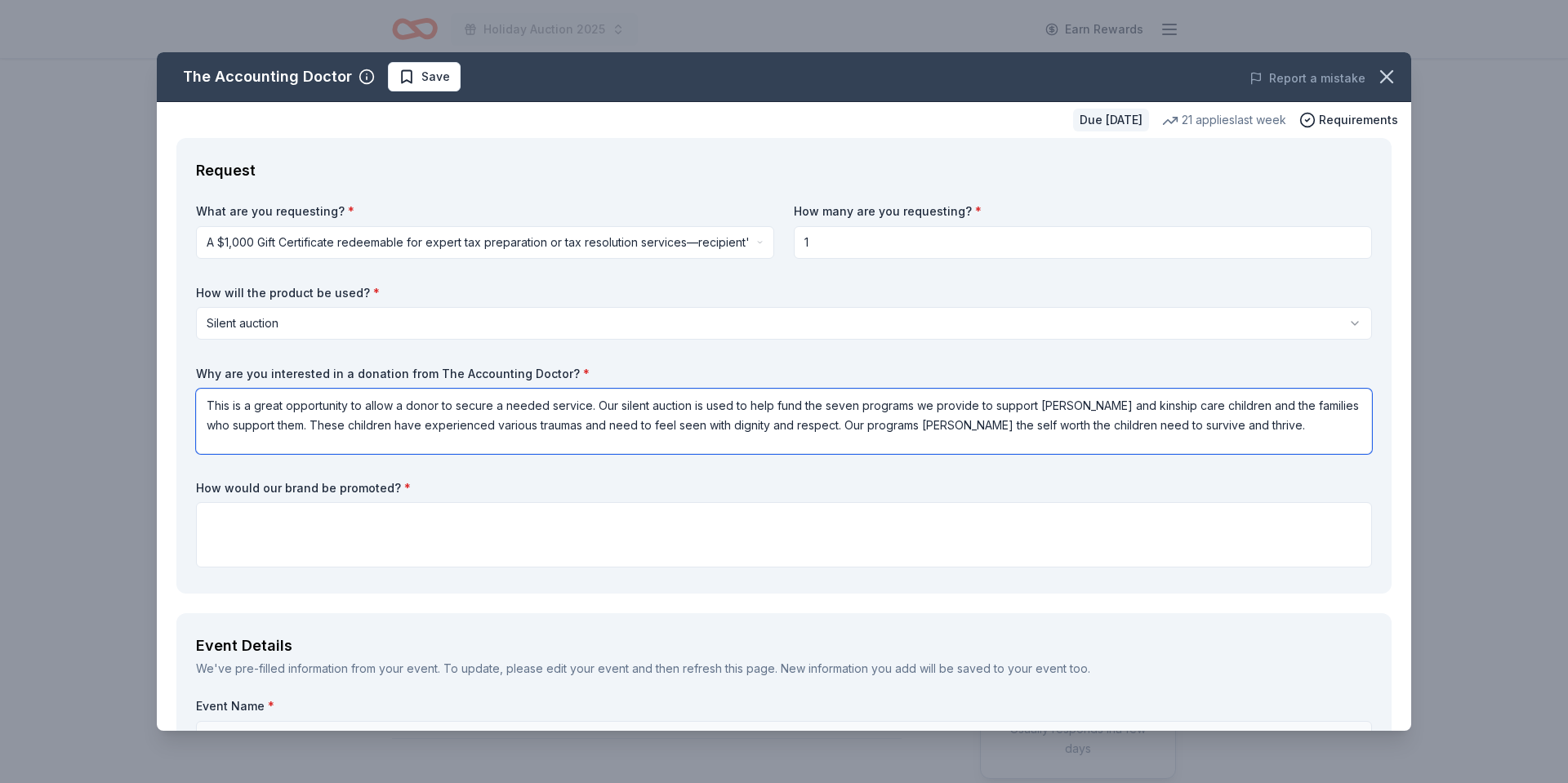
type textarea "This is a great opportunity to allow a donor to secure a needed service. Our si…"
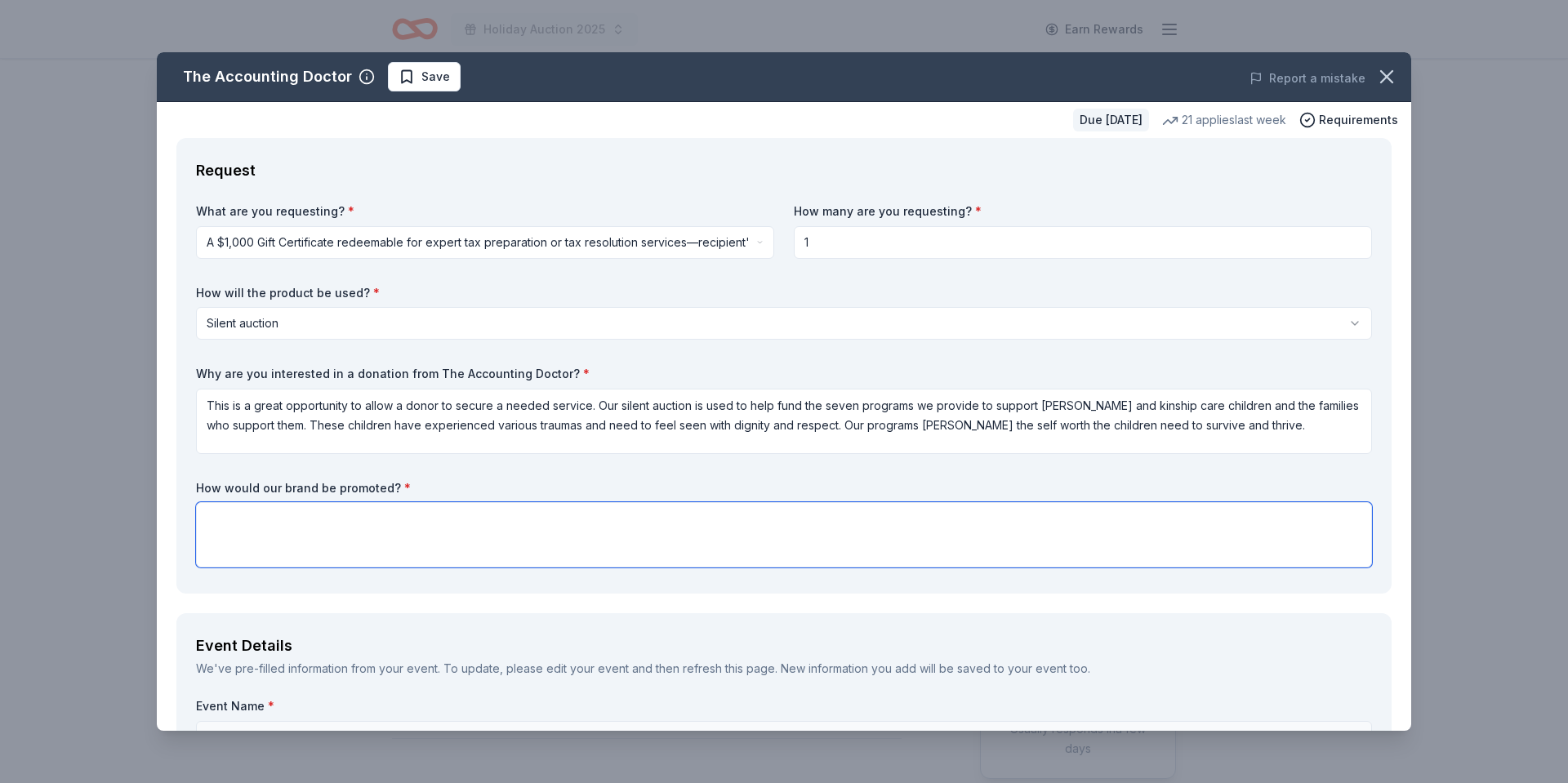
click at [315, 514] on textarea at bounding box center [784, 534] width 1176 height 66
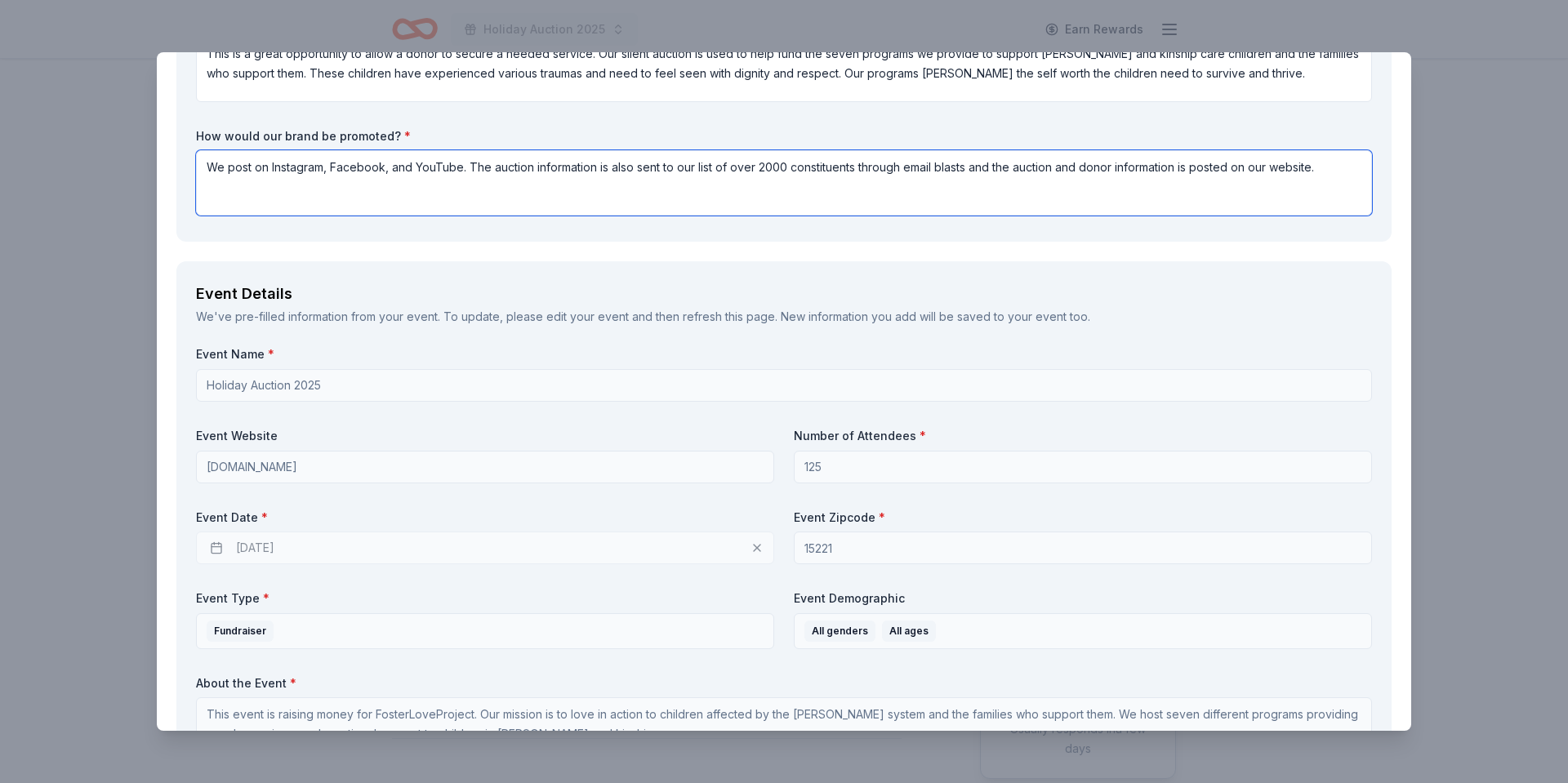
scroll to position [364, 0]
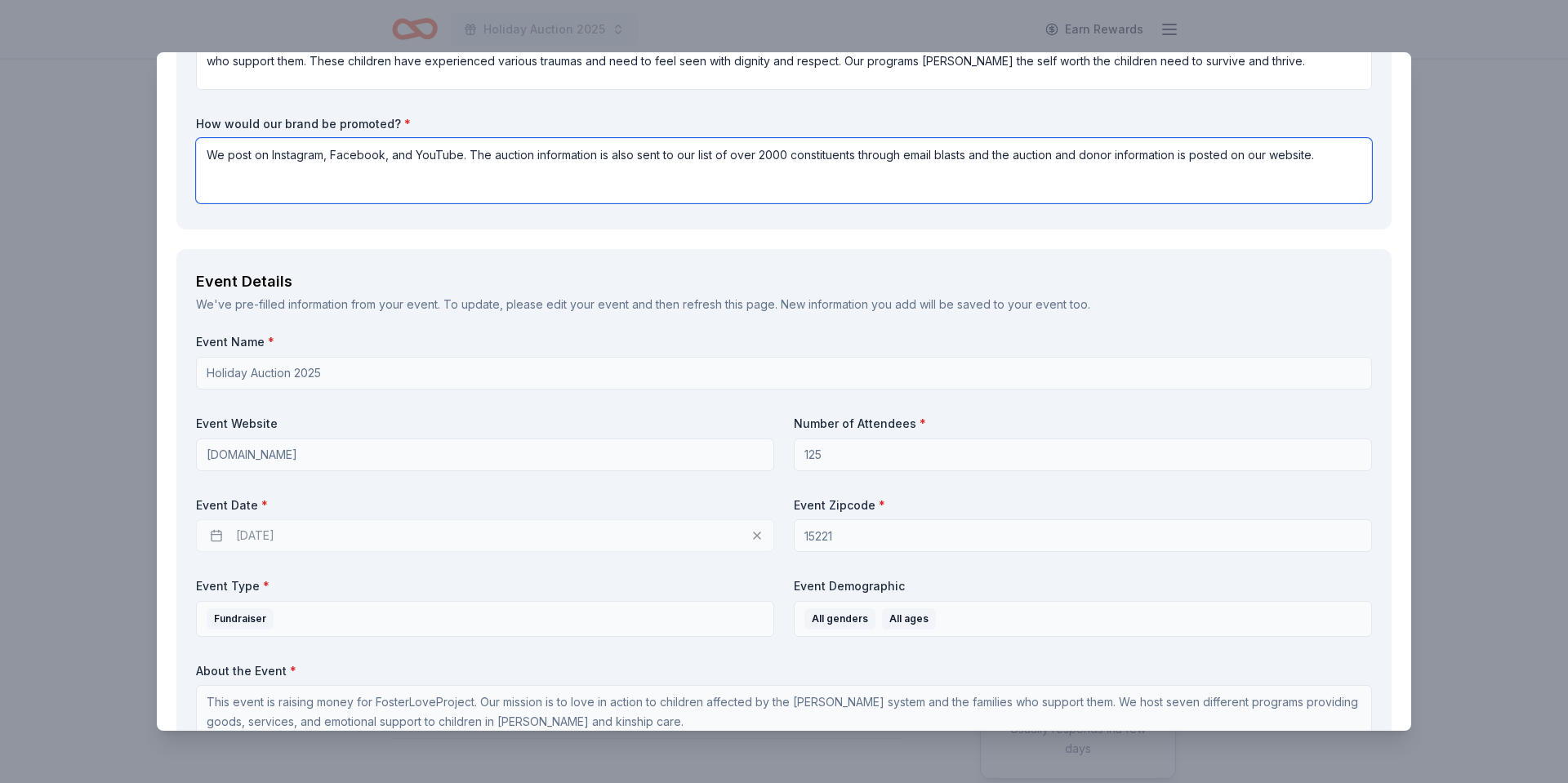
type textarea "We post on Instagram, Facebook, and YouTube. The auction information is also se…"
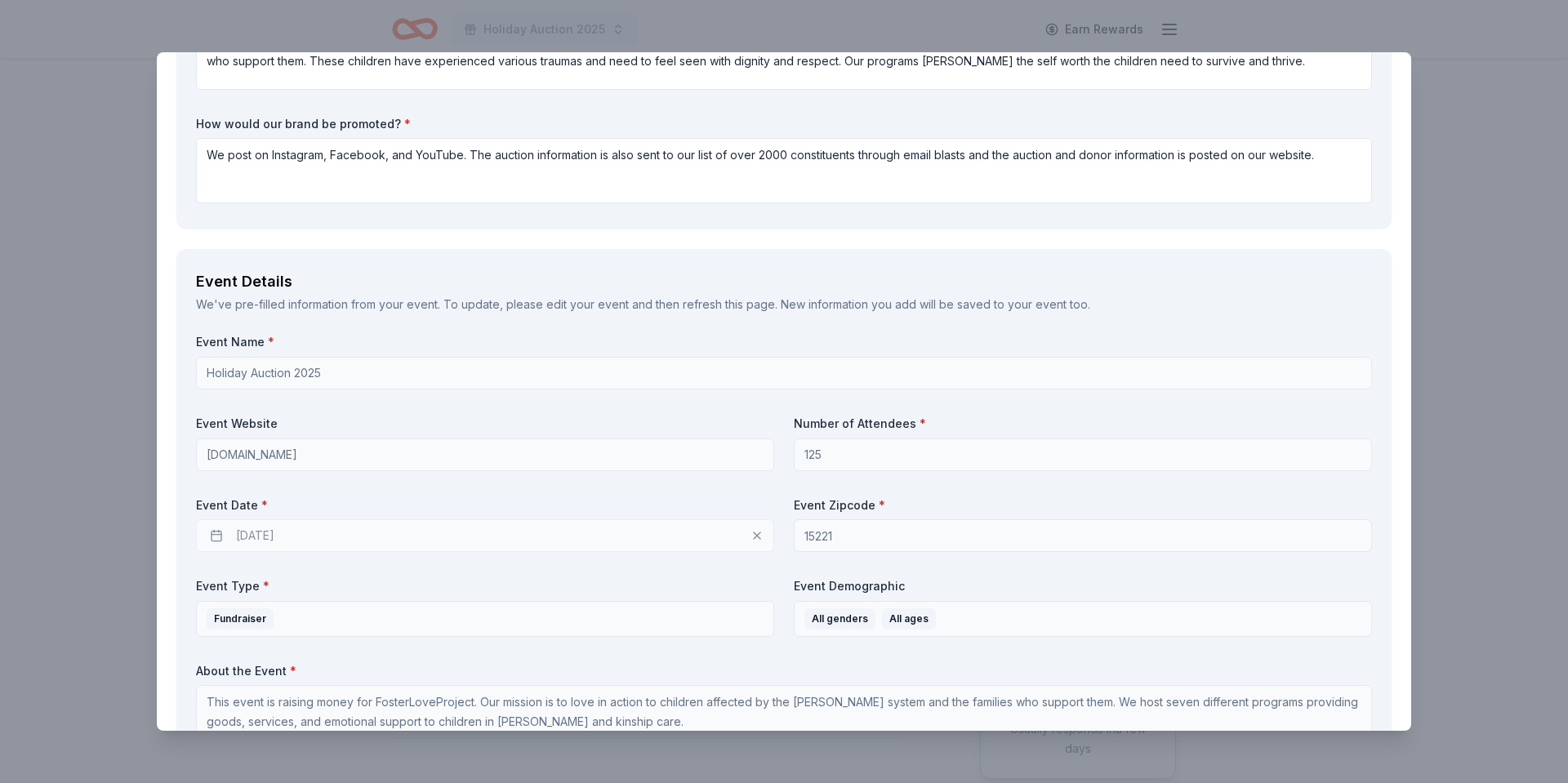
click at [213, 539] on div "11/06/2025" at bounding box center [486, 536] width 579 height 32
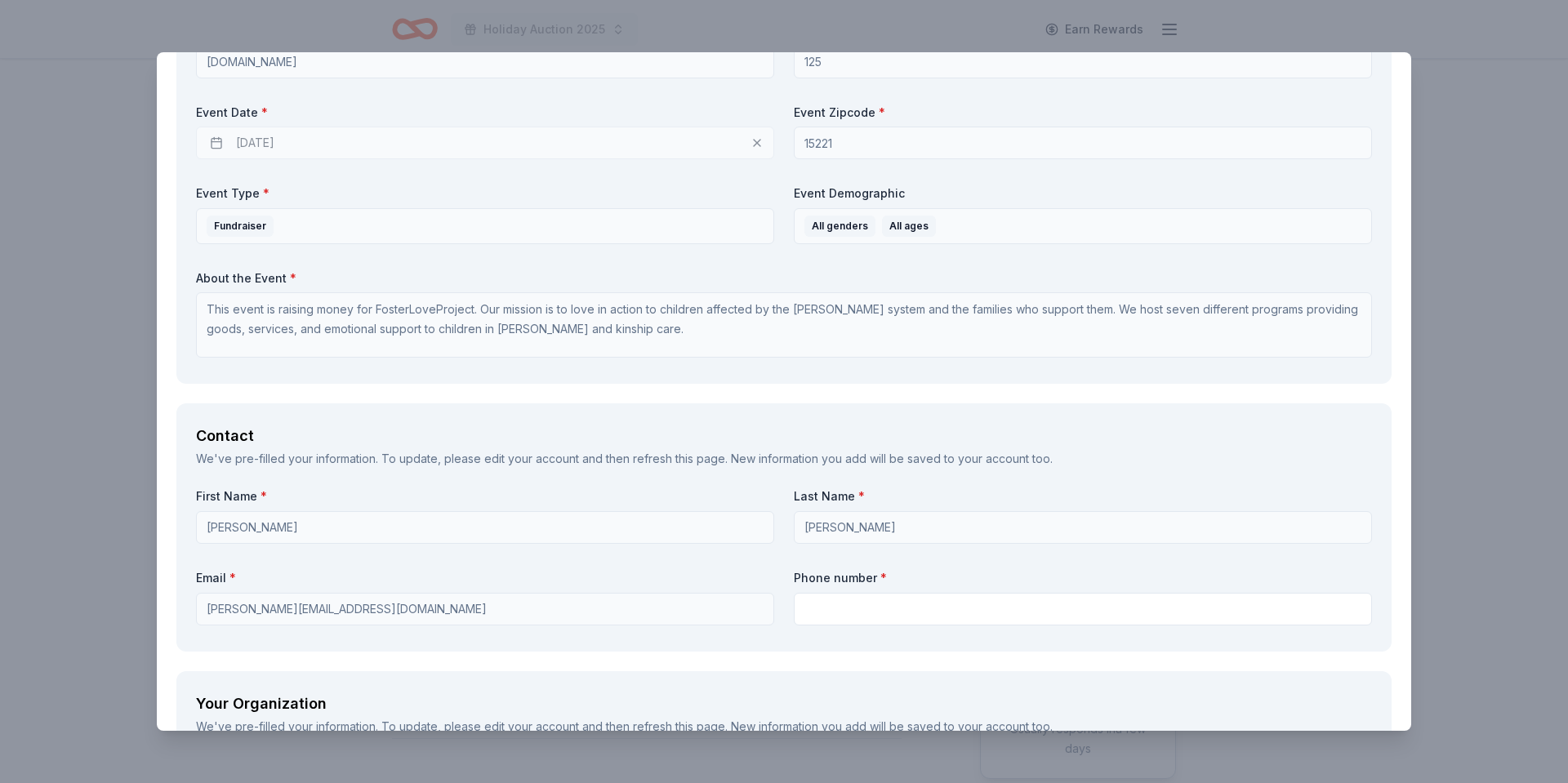
scroll to position [769, 0]
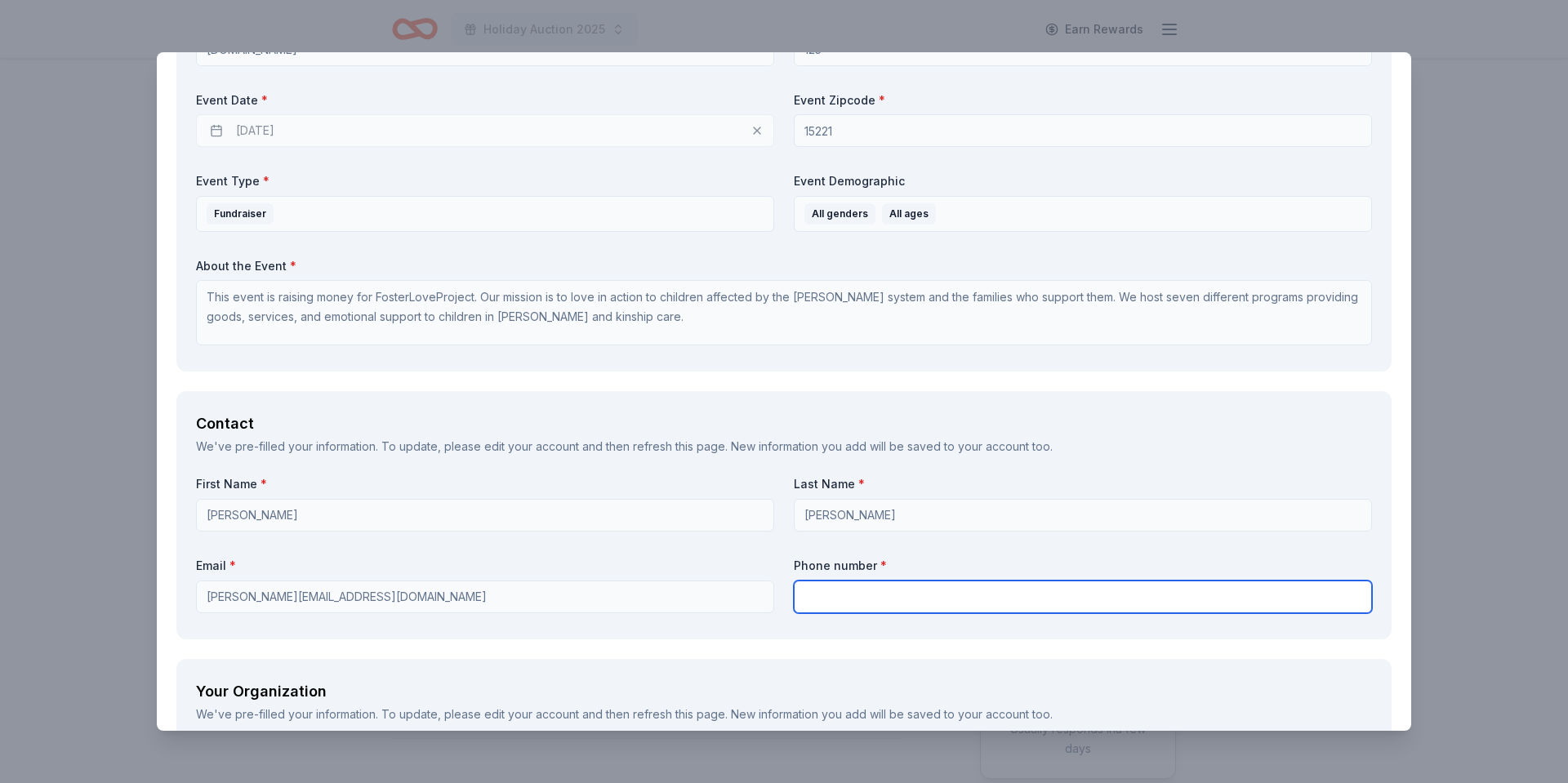
drag, startPoint x: 854, startPoint y: 605, endPoint x: 832, endPoint y: 593, distance: 25.1
click at [853, 605] on input "text" at bounding box center [1083, 597] width 579 height 32
type input "7404244914"
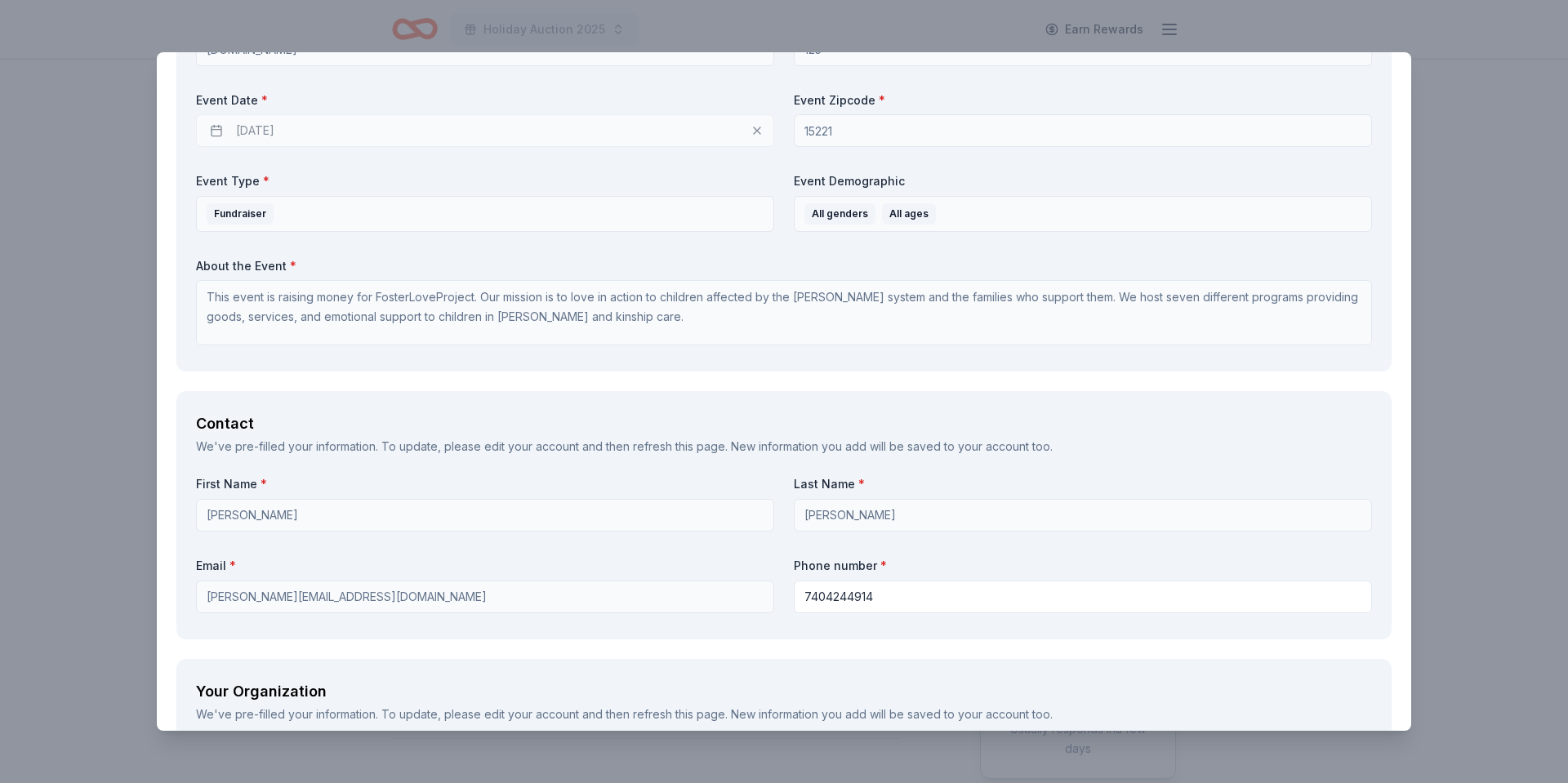
type input "81-2263514"
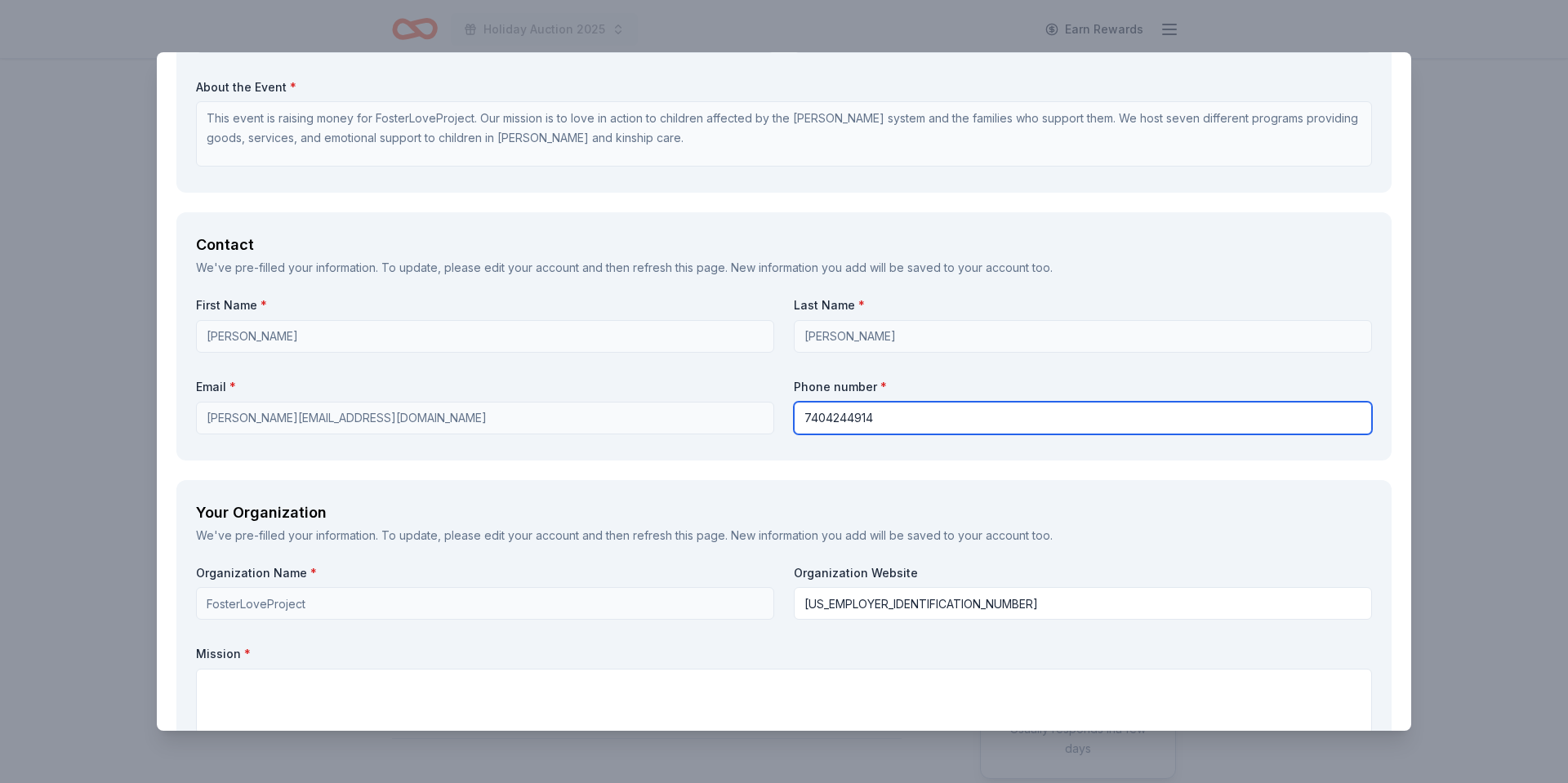
scroll to position [951, 0]
type input "7404244914"
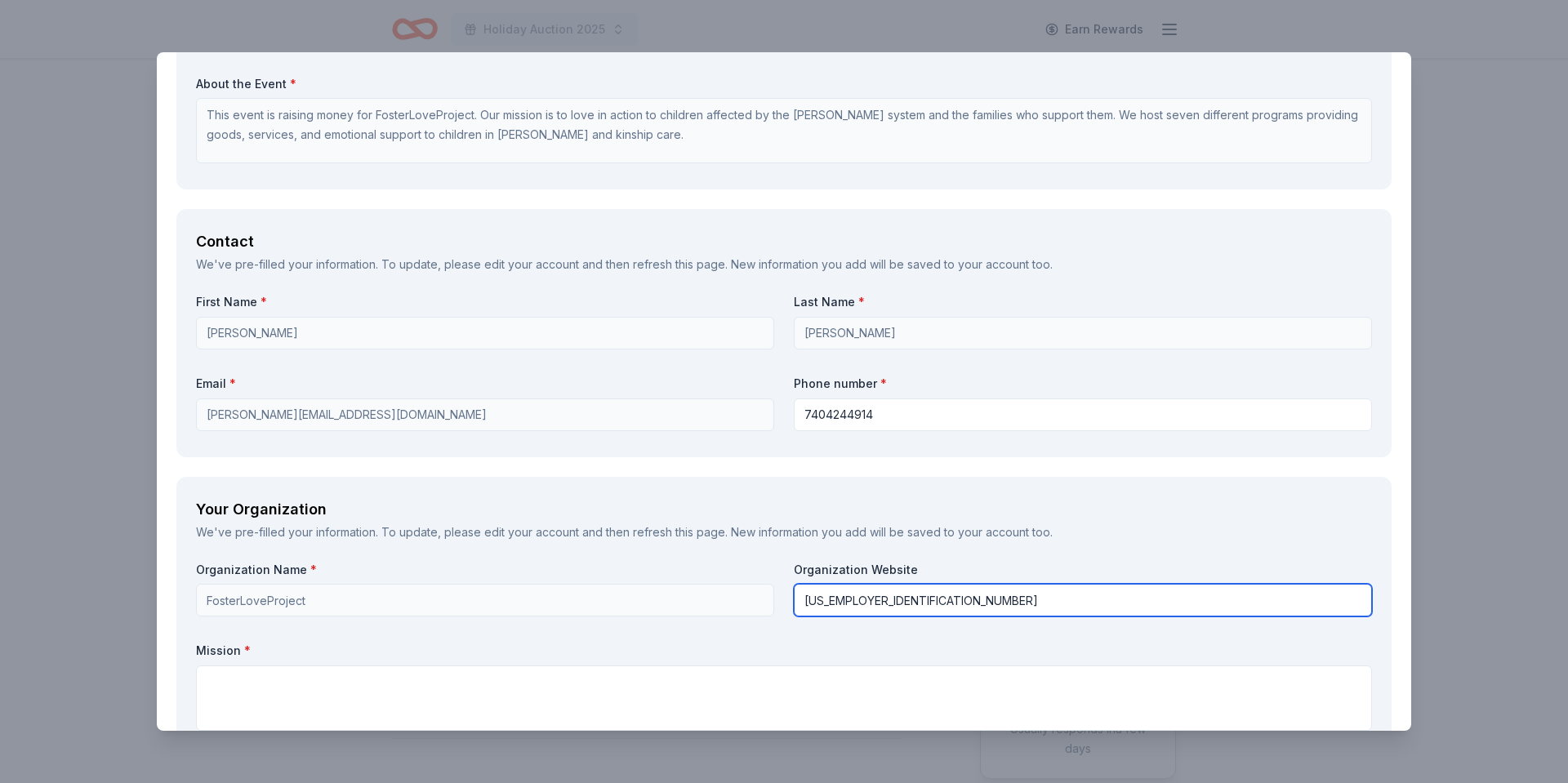
drag, startPoint x: 925, startPoint y: 604, endPoint x: 769, endPoint y: 602, distance: 156.0
click at [775, 602] on div "Organization Name * FosterLoveProject Organization Website 81-2263514 Mission *…" at bounding box center [784, 751] width 1176 height 379
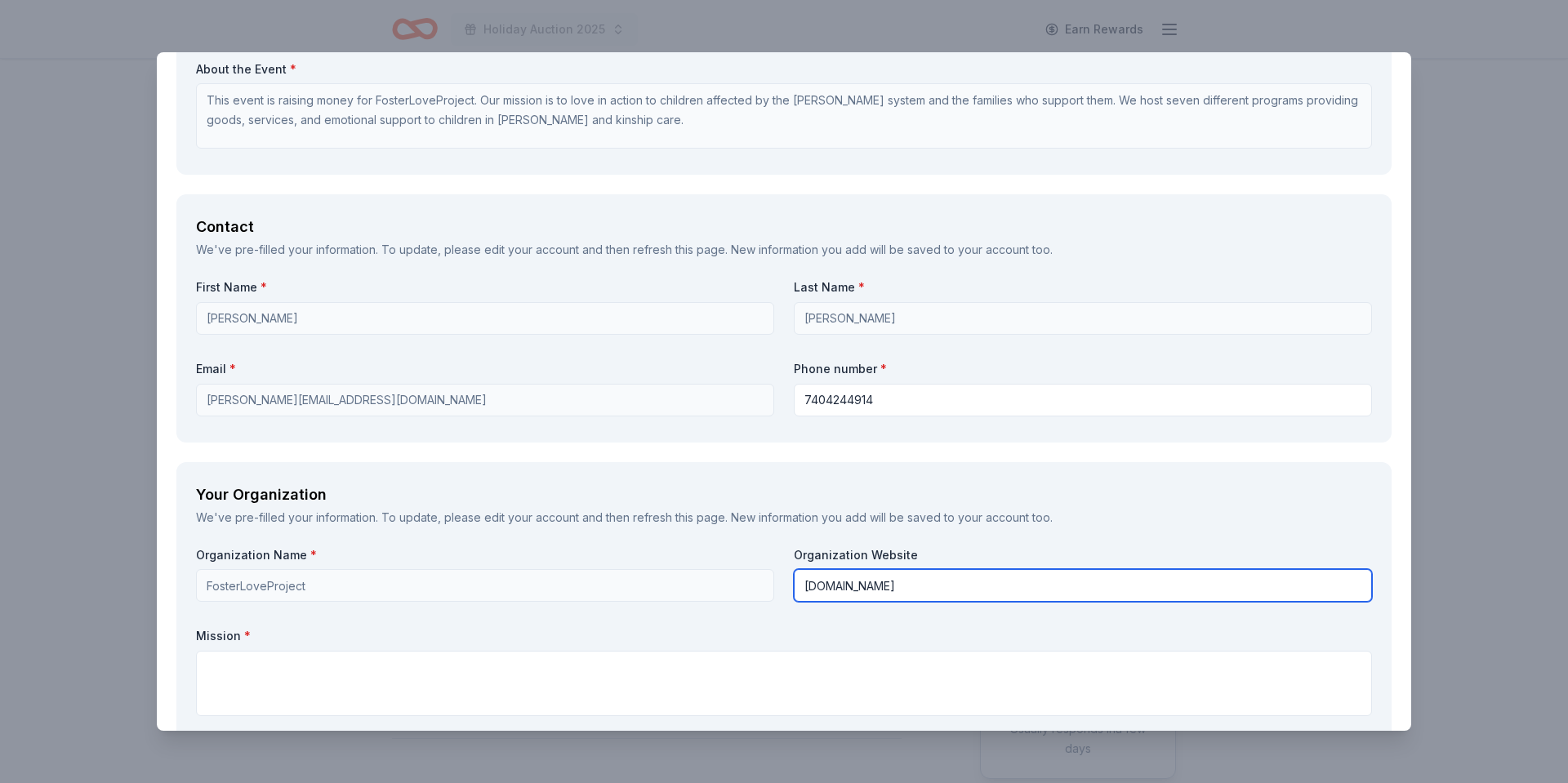
scroll to position [1028, 0]
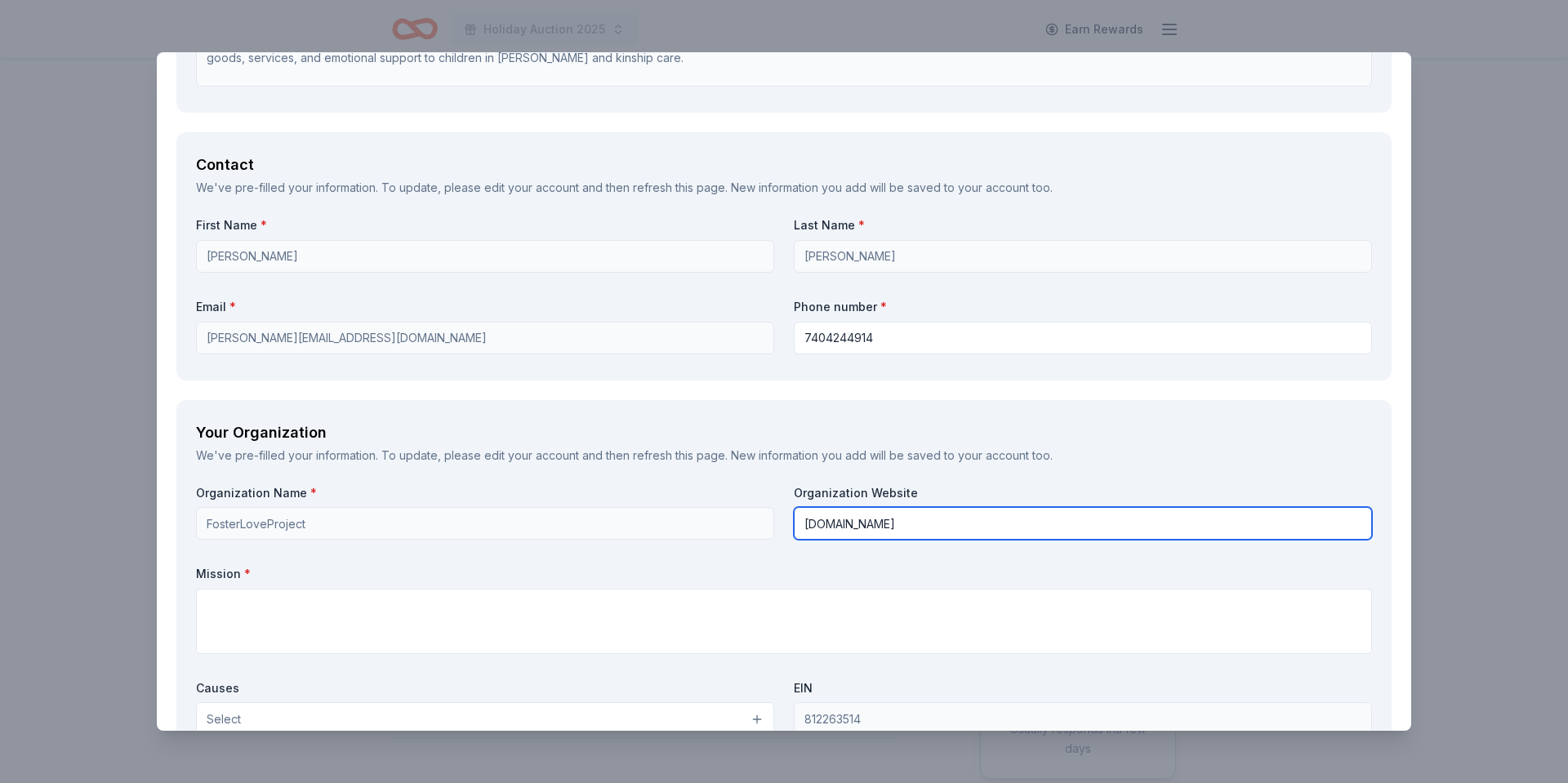
type input "www.fosterloveproject.org"
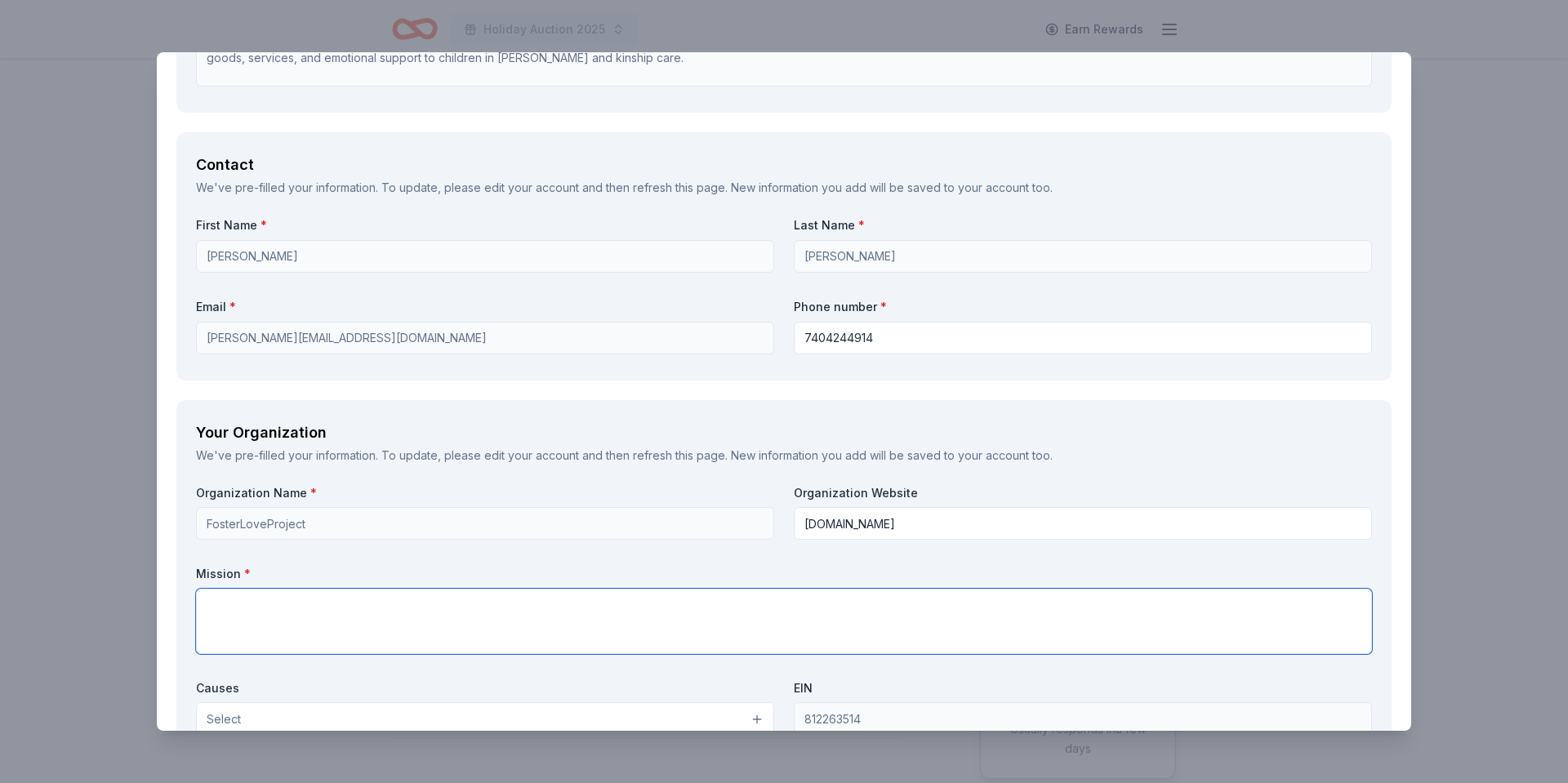
paste textarea "Foster Love Project shows love in action to children impacted by foster and kin…"
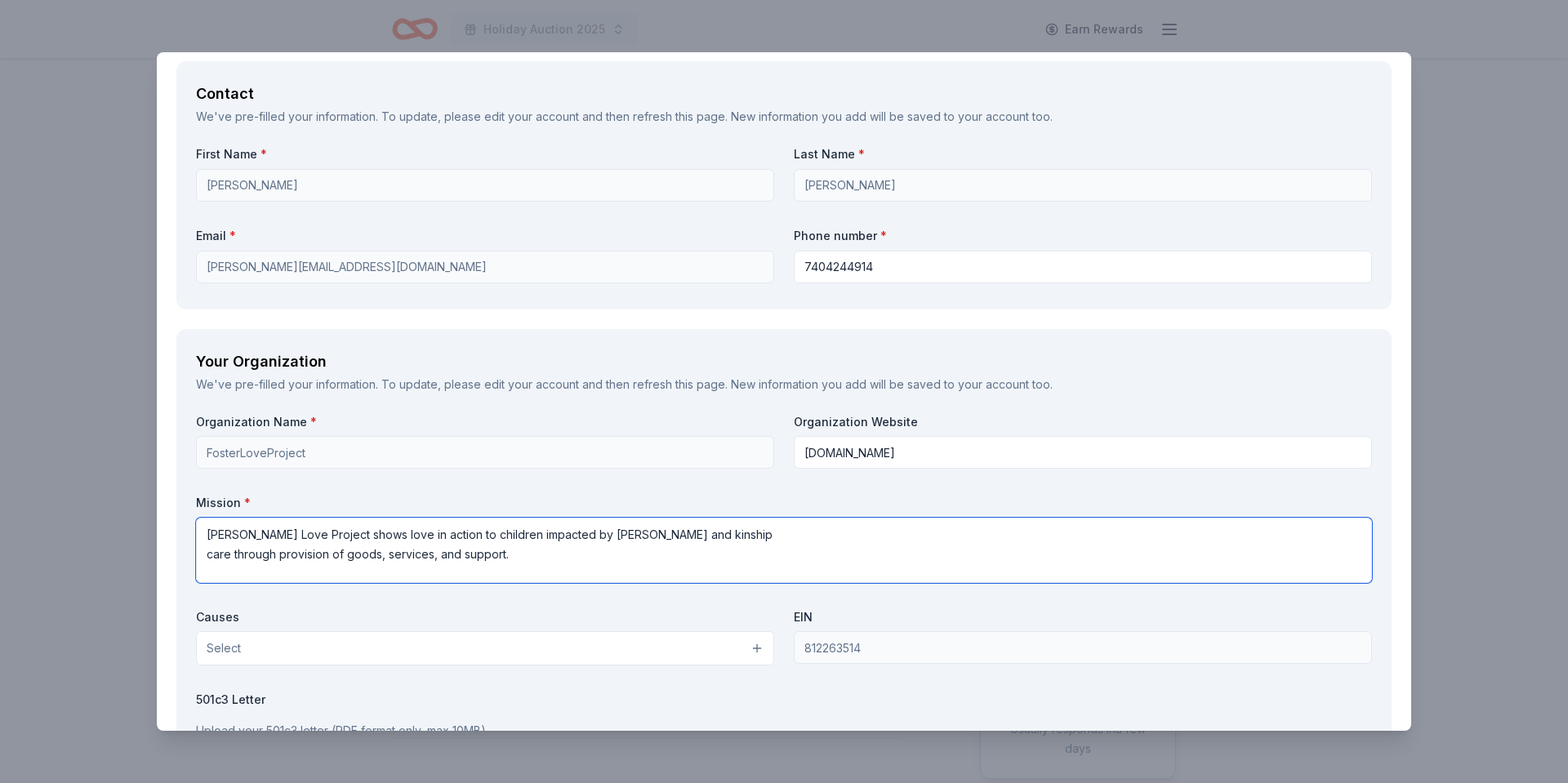
scroll to position [1242, 0]
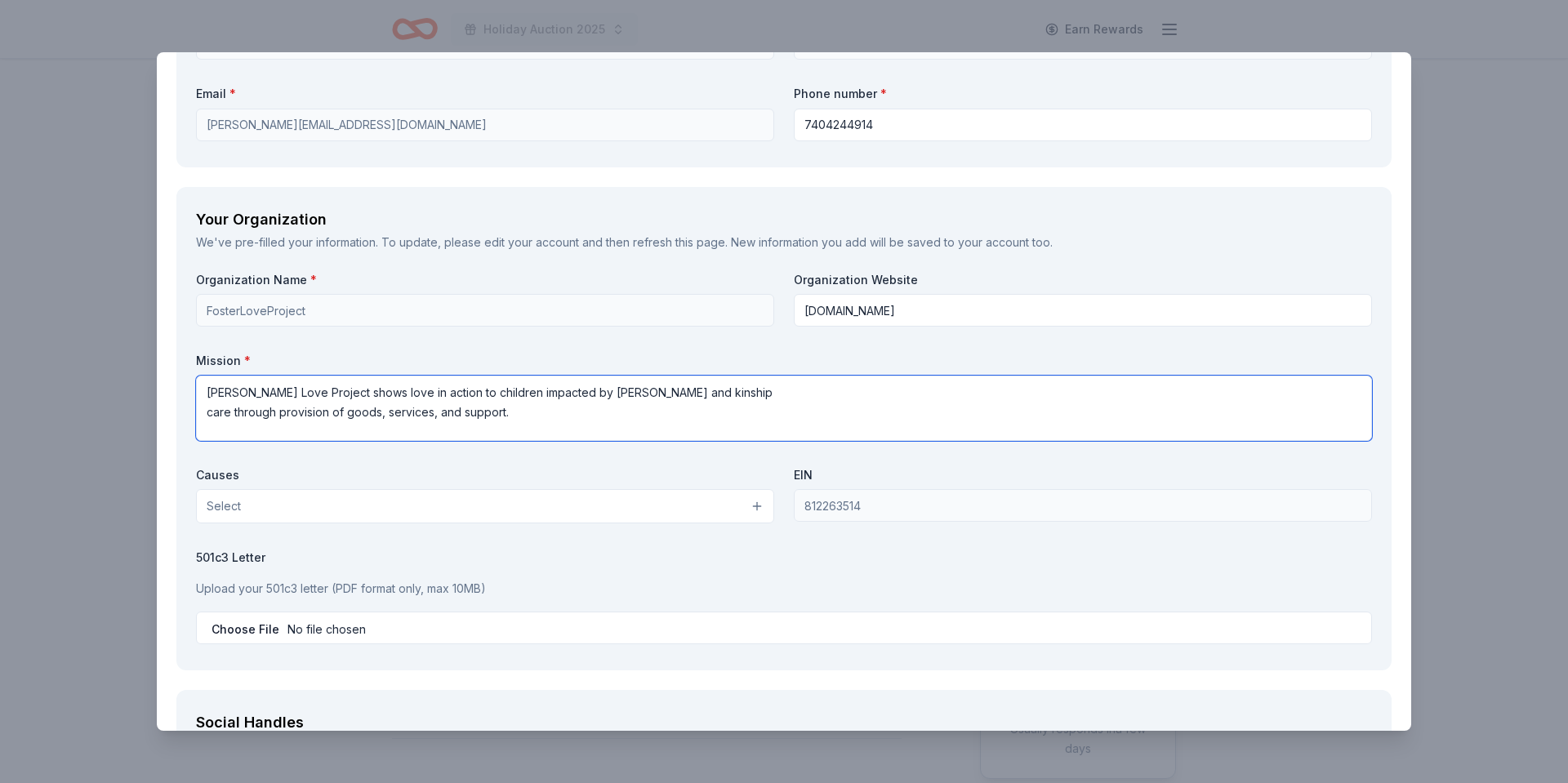
type textarea "Foster Love Project shows love in action to children impacted by foster and kin…"
click at [478, 508] on button "Select" at bounding box center [486, 506] width 579 height 34
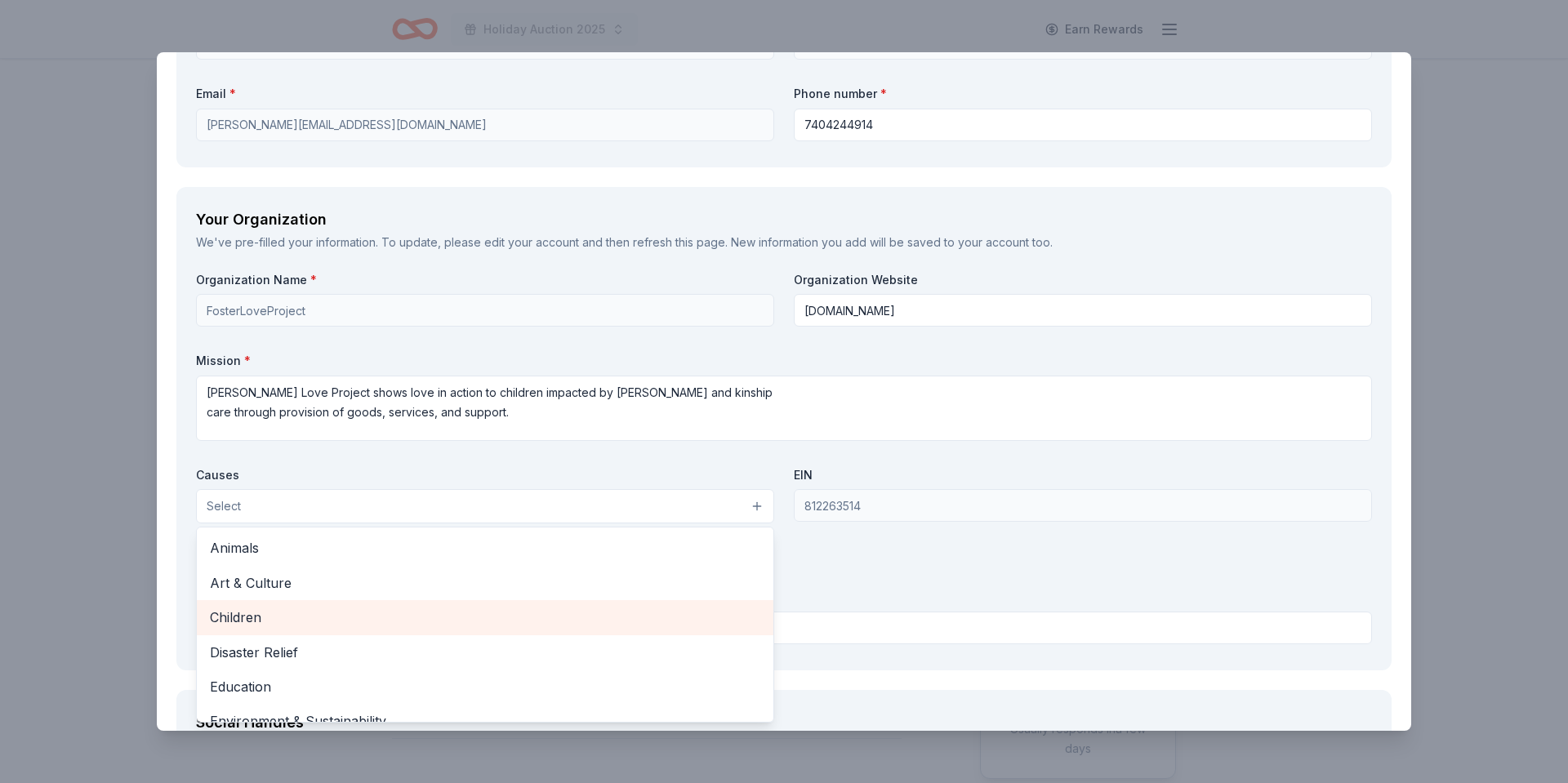
click at [424, 614] on span "Children" at bounding box center [485, 618] width 551 height 22
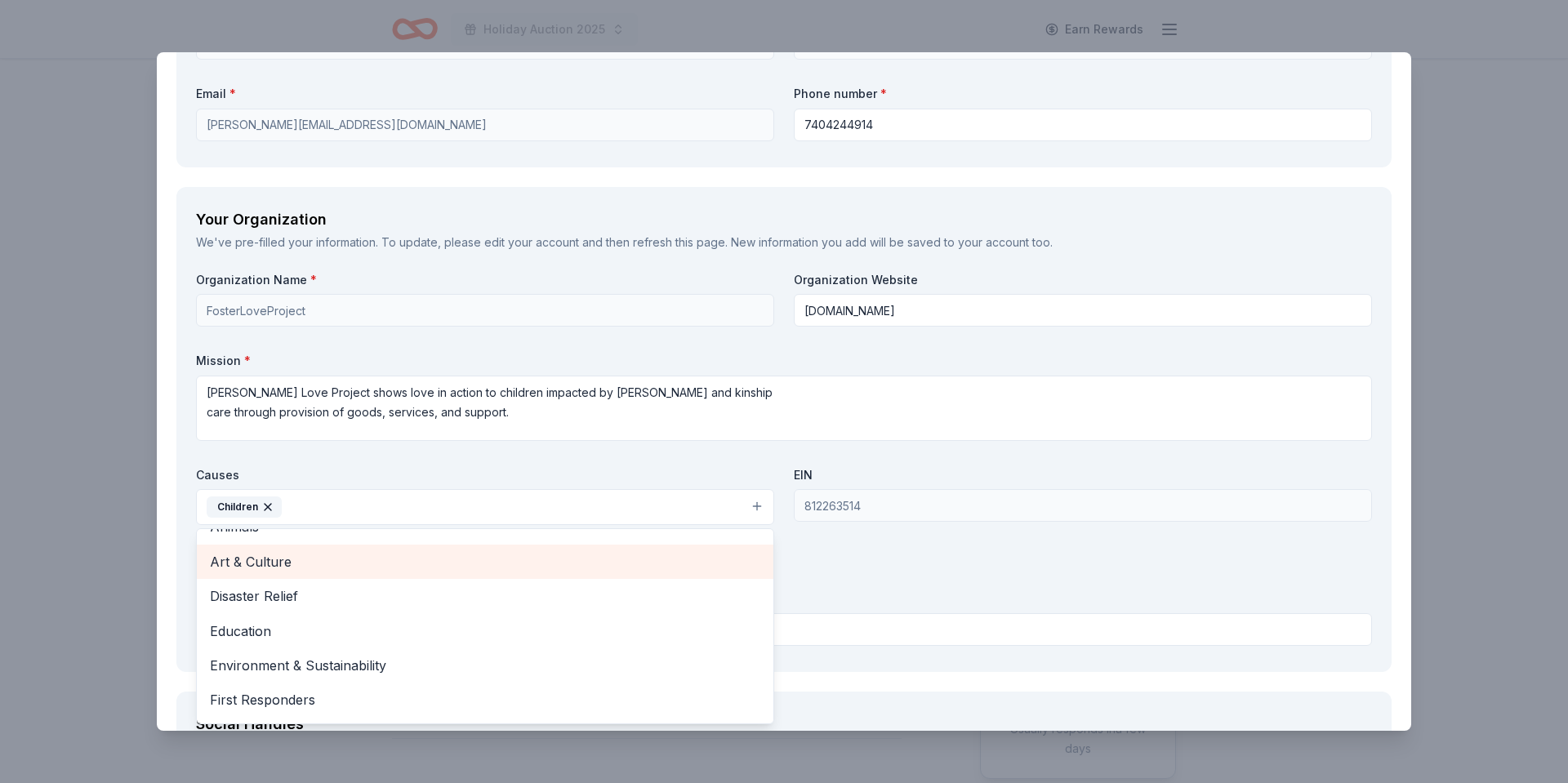
scroll to position [25, 0]
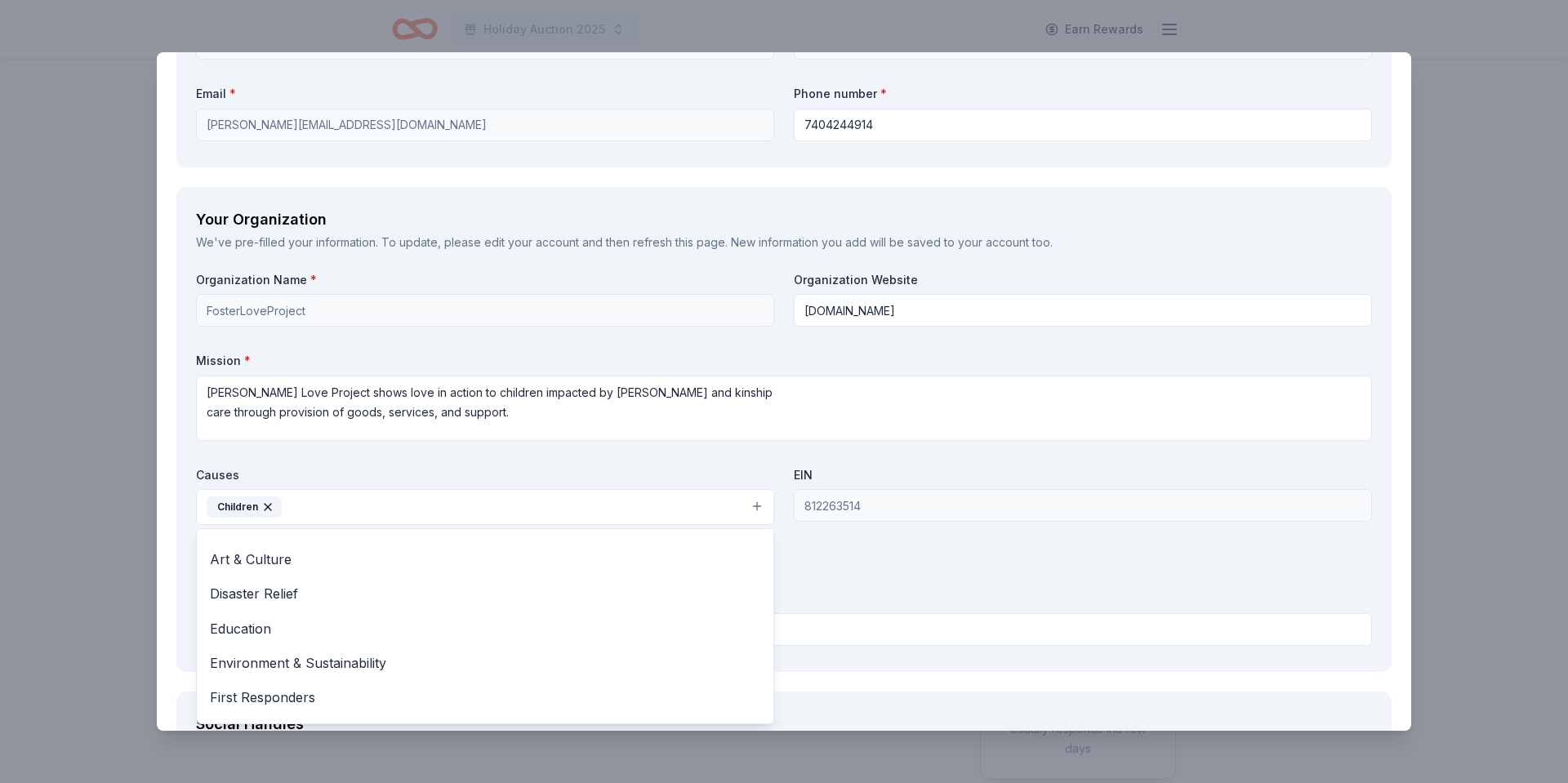
click at [884, 561] on div "Organization Name * FosterLoveProject Organization Website www.fosterloveprojec…" at bounding box center [784, 462] width 1176 height 380
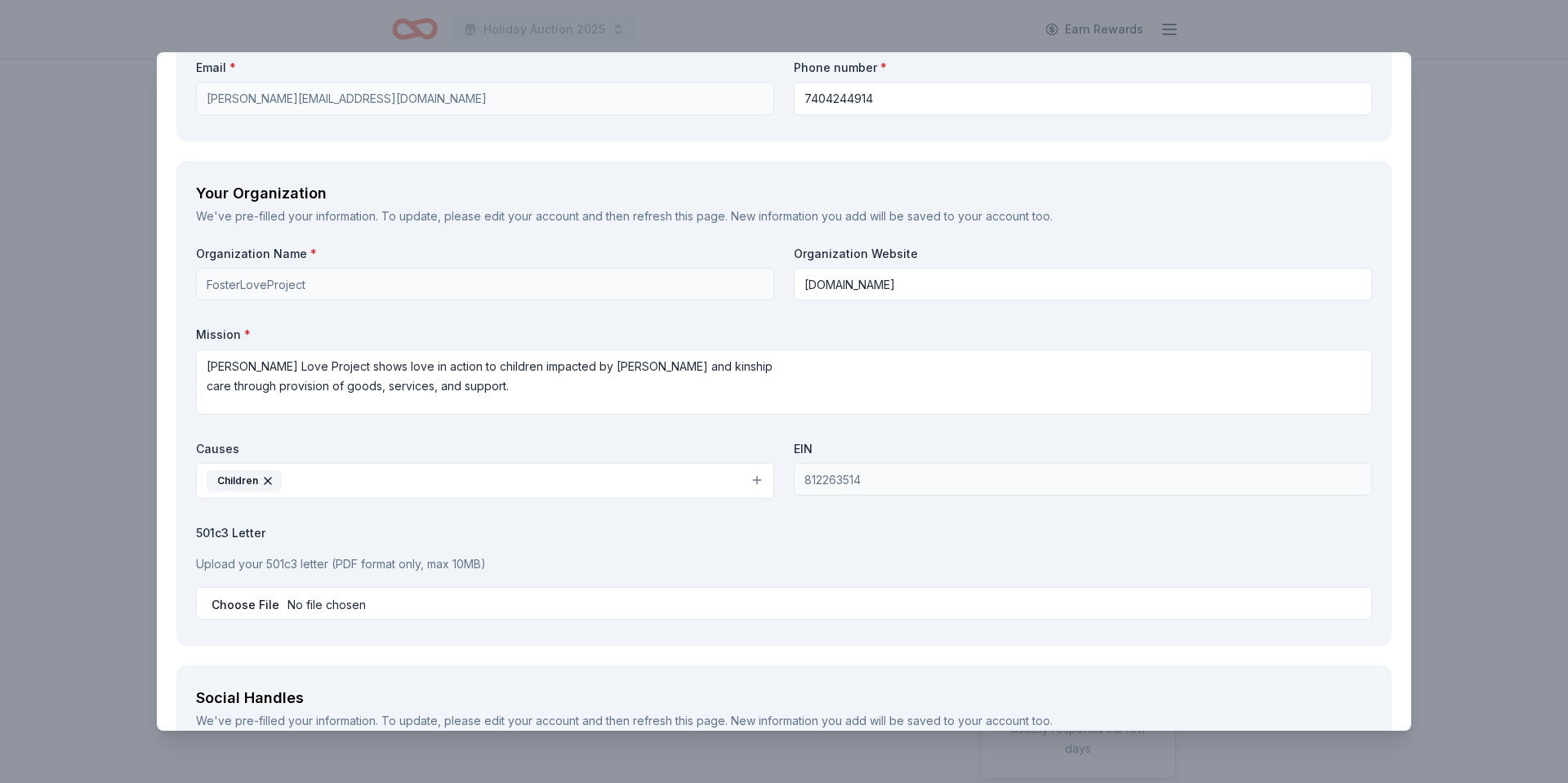
scroll to position [1288, 0]
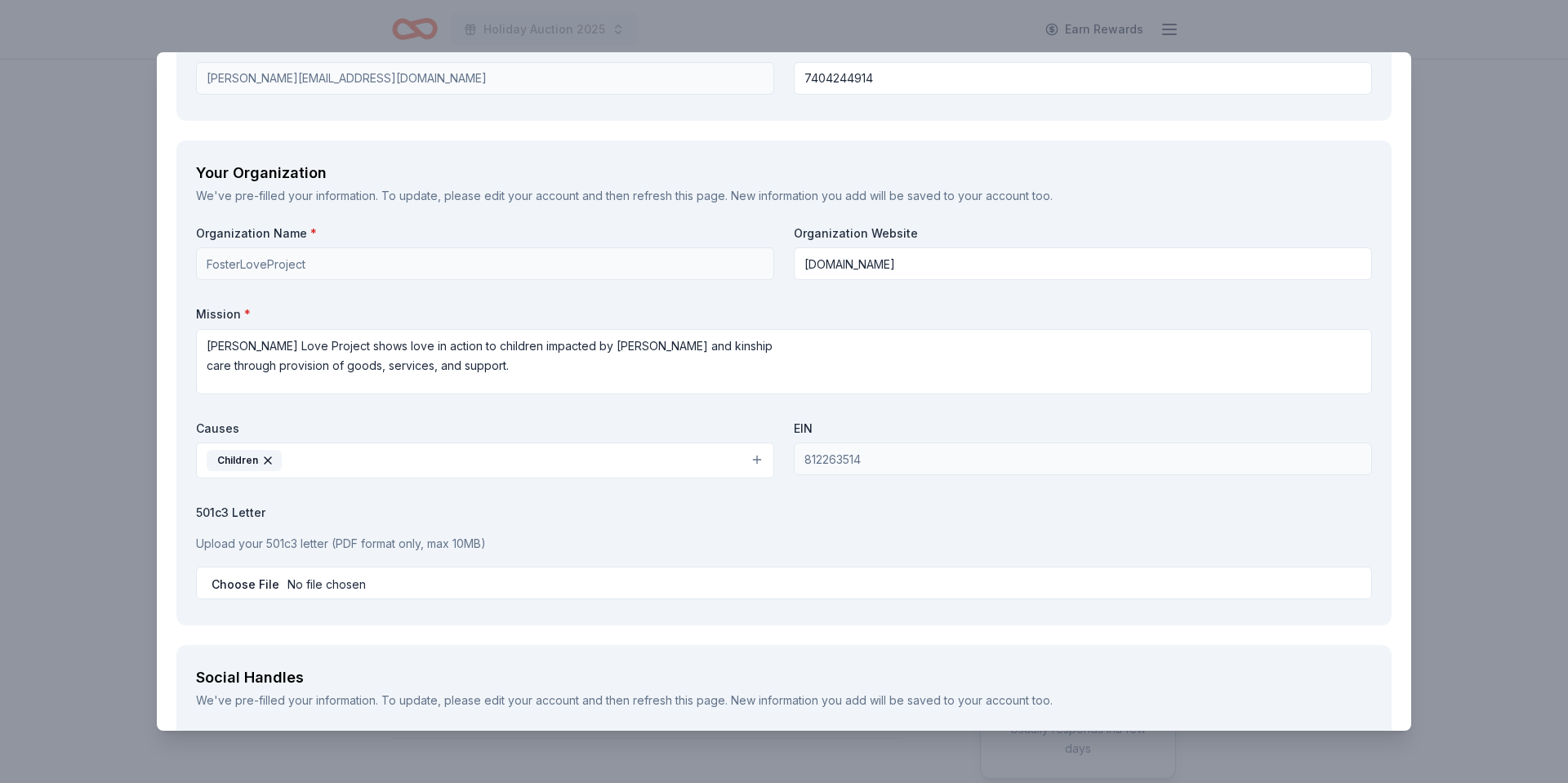
click at [303, 542] on p "Upload your 501c3 letter (PDF format only, max 10MB)" at bounding box center [784, 544] width 1176 height 20
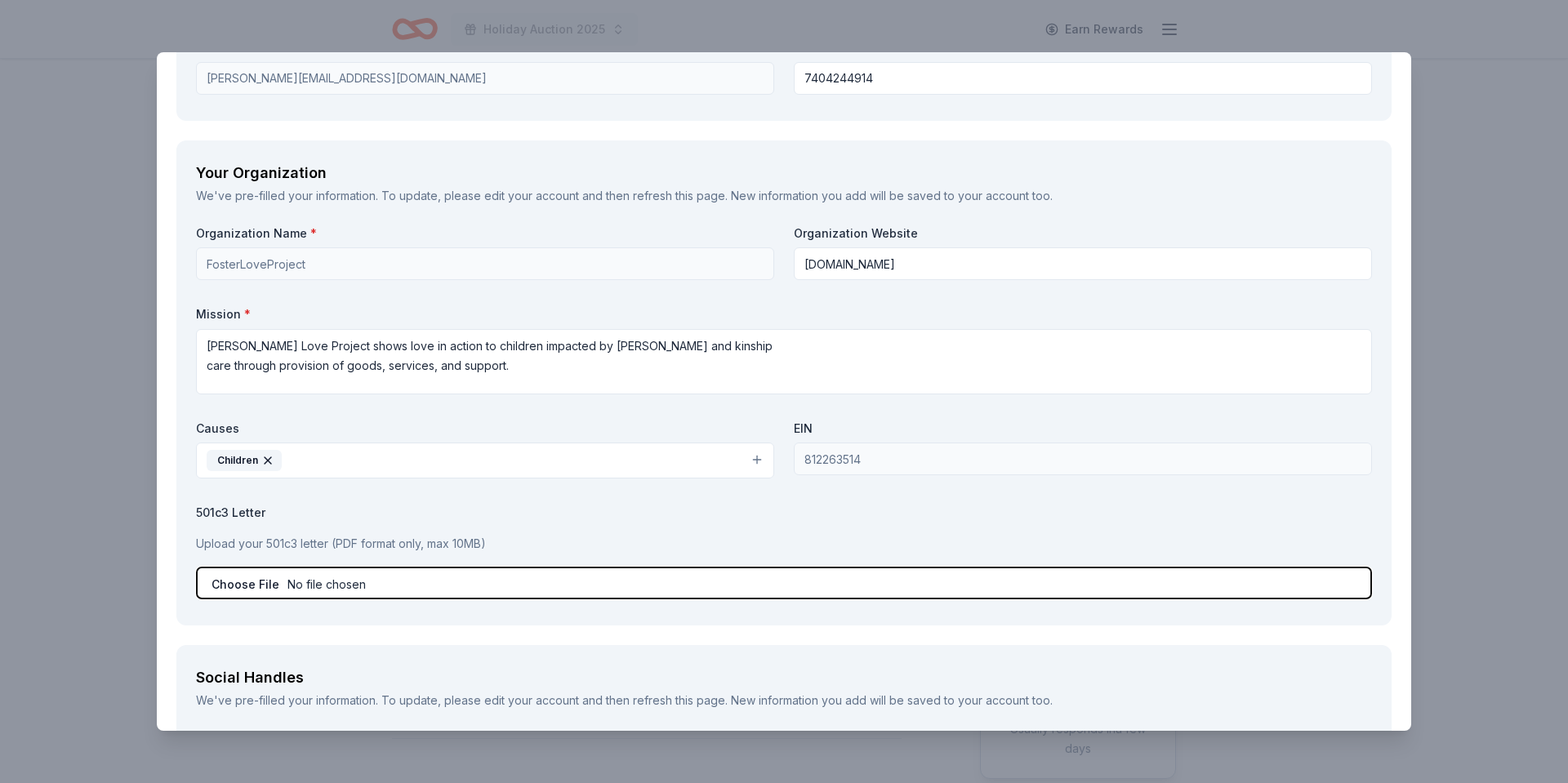
click at [254, 583] on input "file" at bounding box center [784, 583] width 1176 height 32
type input "C:\fakepath\IRS Determination Letter.pdf"
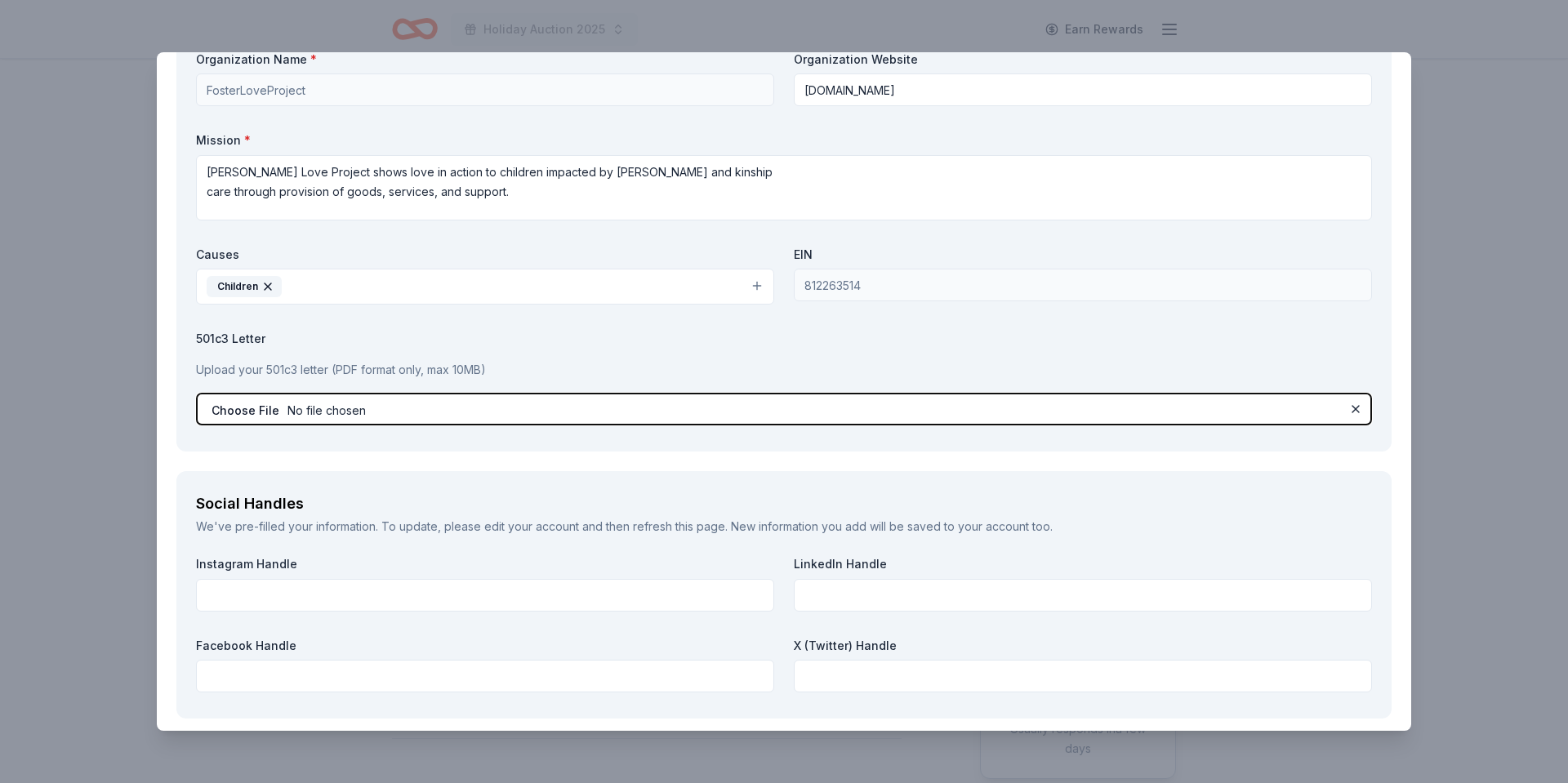
scroll to position [1463, 0]
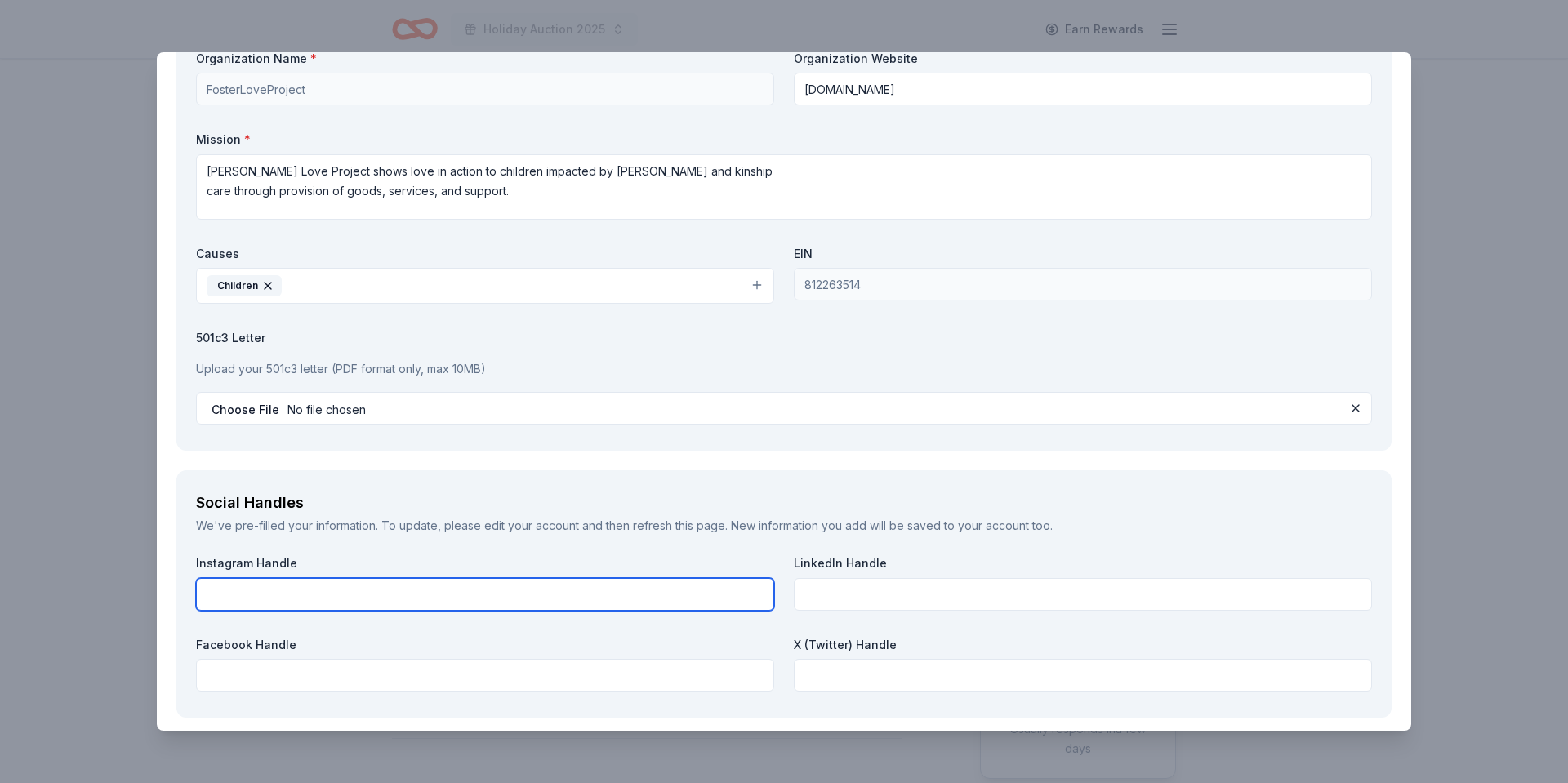
click at [541, 595] on input "text" at bounding box center [486, 595] width 579 height 32
type input "fosterloveproject"
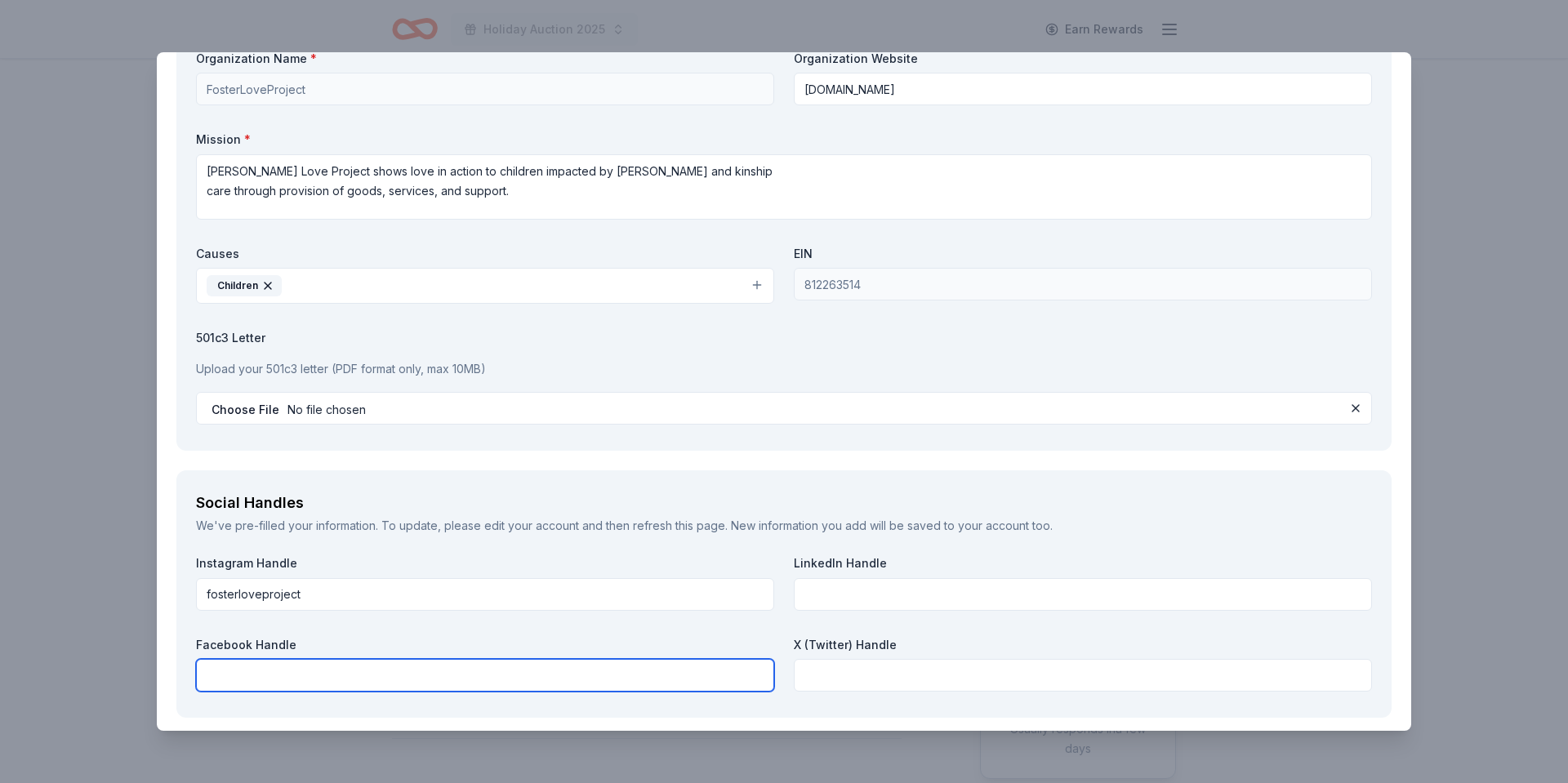
click at [537, 677] on input "text" at bounding box center [486, 676] width 579 height 32
click button at bounding box center [1356, 408] width 20 height 20
type input "Foster Love P"
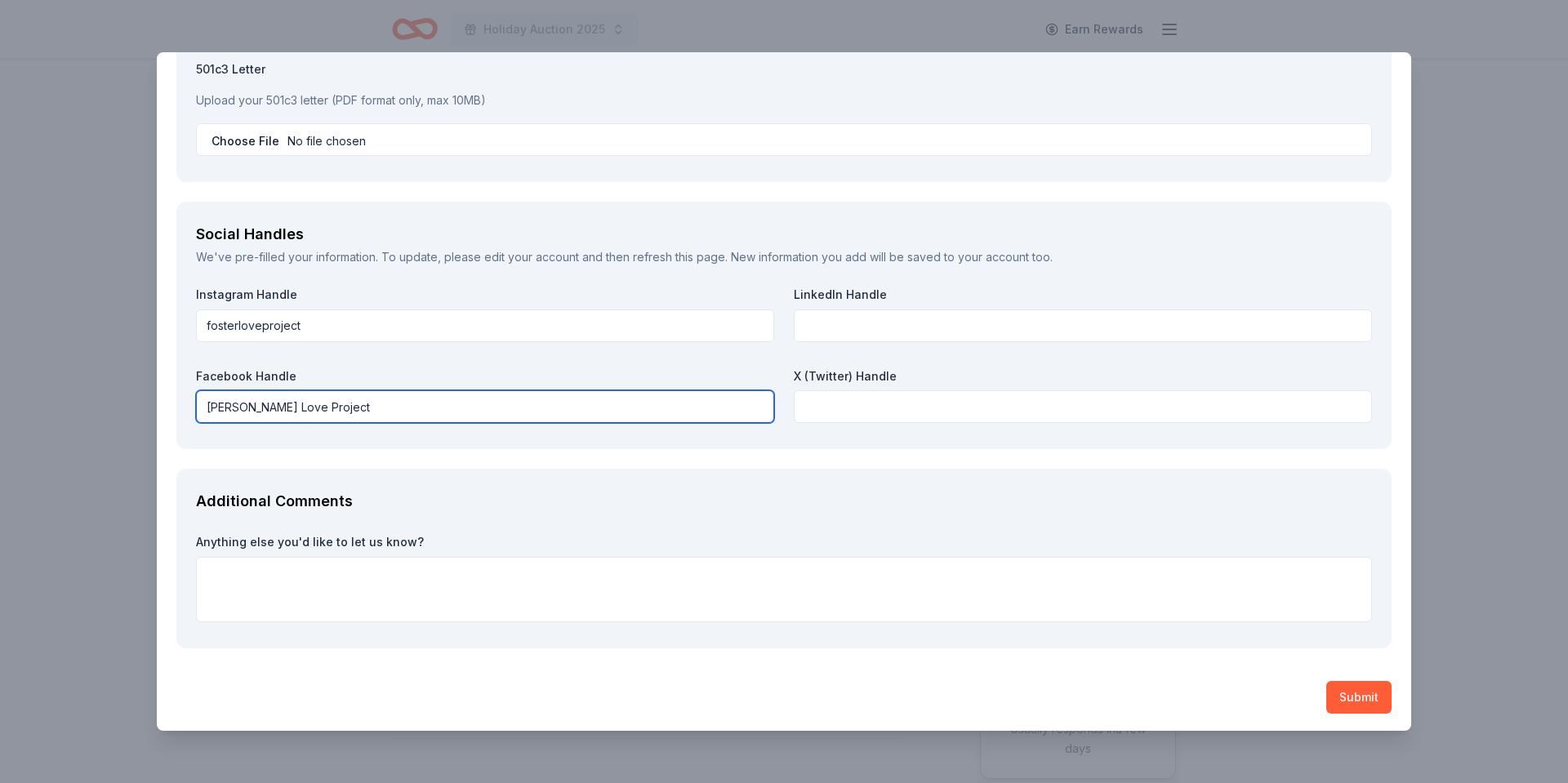
scroll to position [1734, 0]
type input "Foster Love Project"
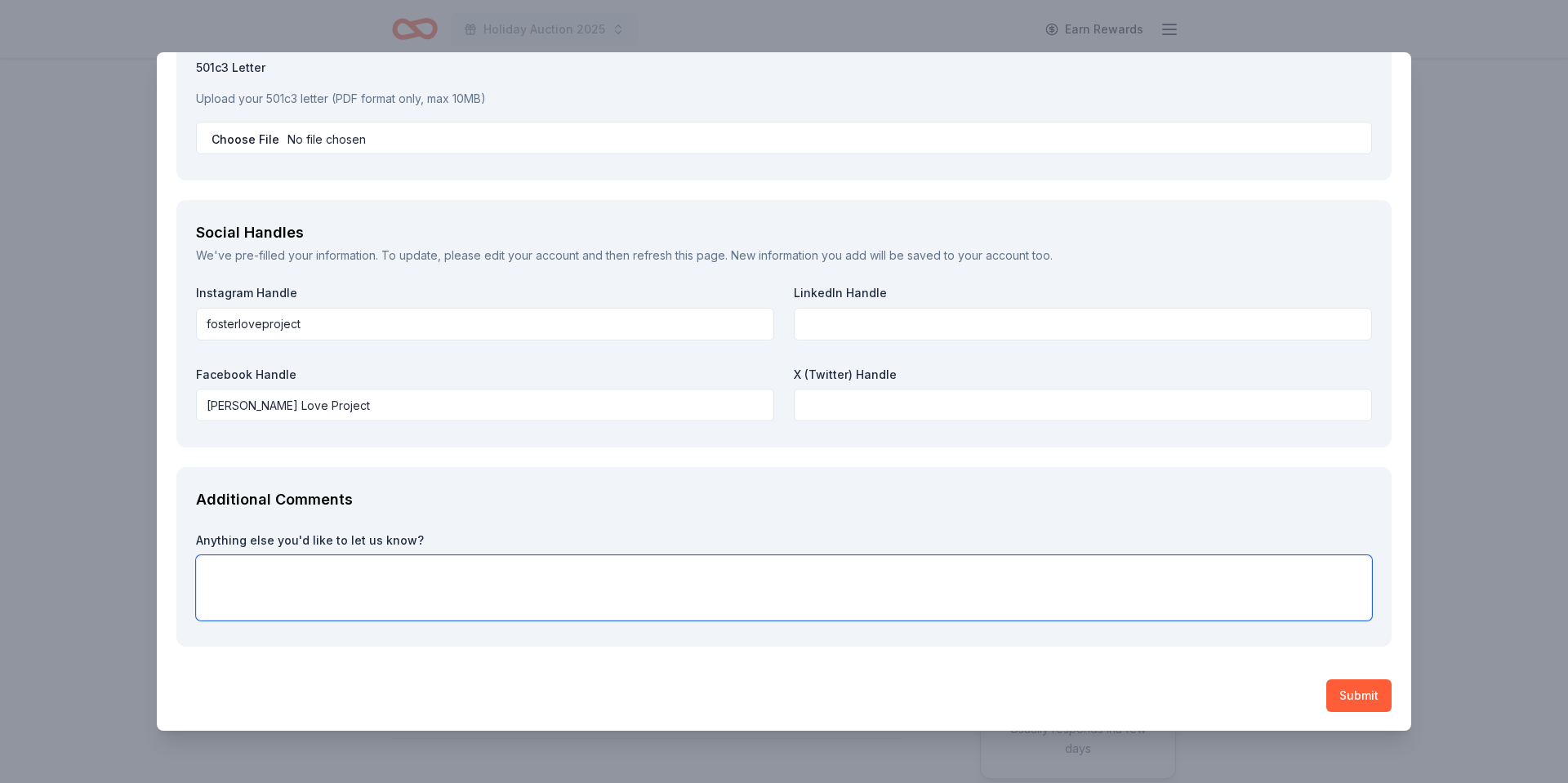
click at [348, 584] on textarea at bounding box center [784, 587] width 1176 height 66
type textarea "We appreciate any assistance or support you can provide. Thanks for your consid…"
click at [1371, 694] on button "Submit" at bounding box center [1359, 695] width 66 height 32
